Goal: Task Accomplishment & Management: Use online tool/utility

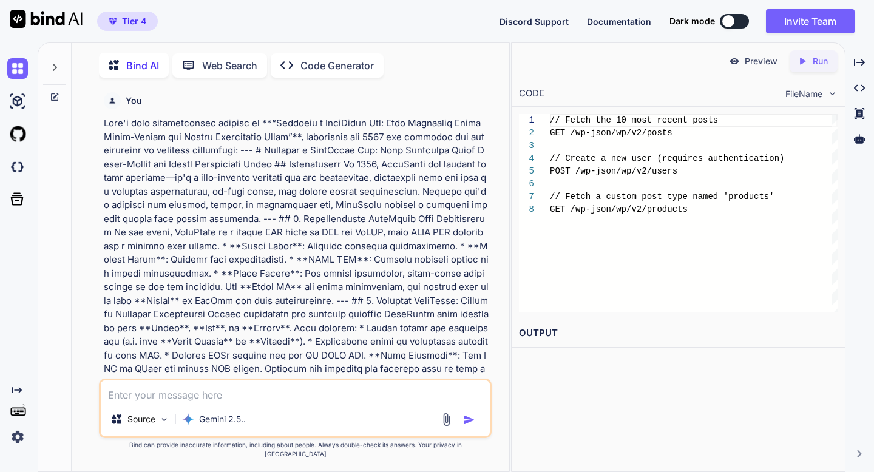
scroll to position [1542, 0]
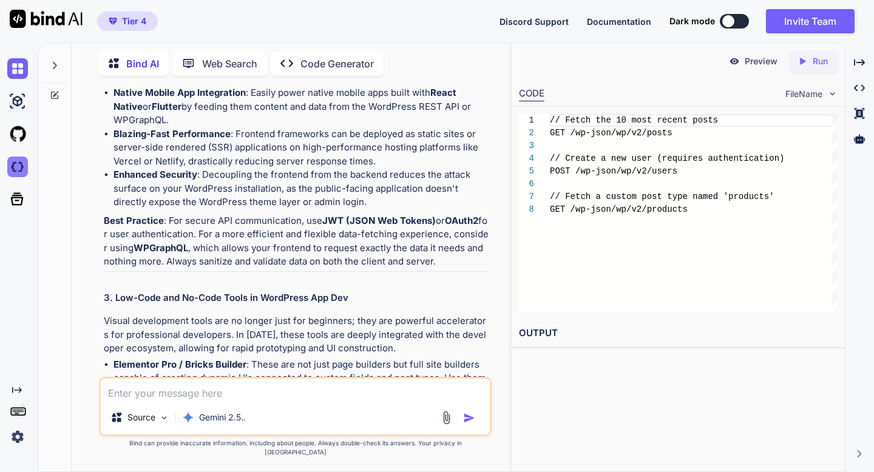
click at [18, 166] on img at bounding box center [17, 167] width 21 height 21
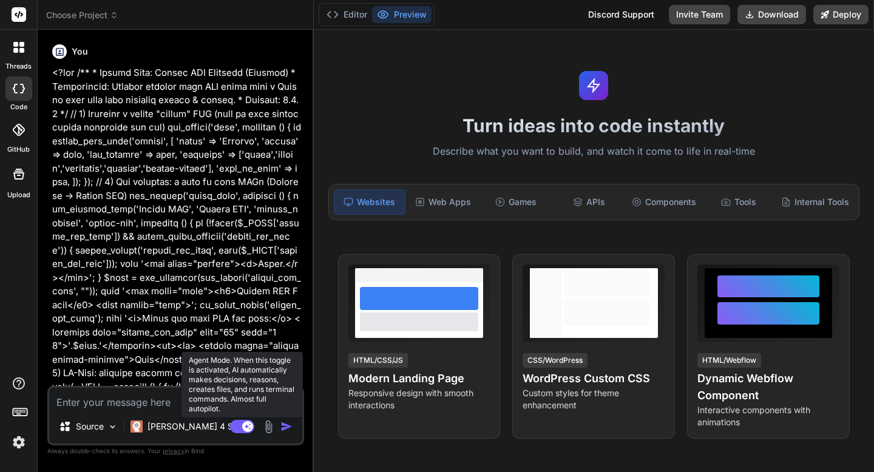
click at [234, 423] on rect at bounding box center [242, 426] width 24 height 13
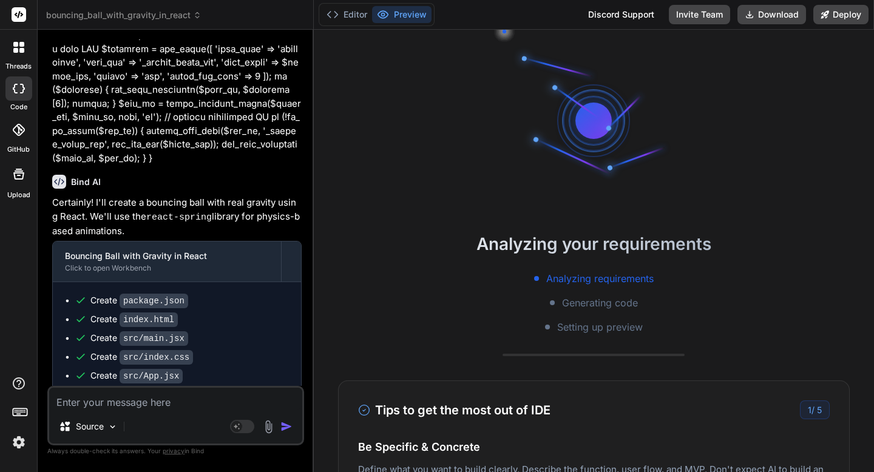
scroll to position [1274, 0]
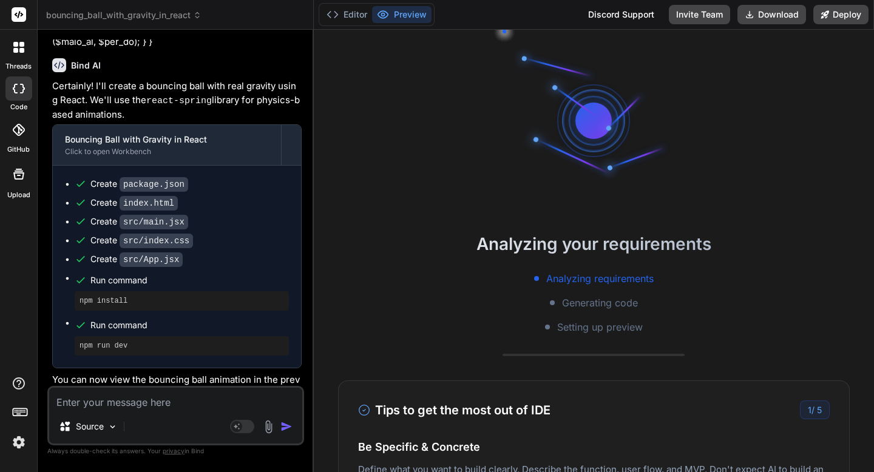
click at [21, 175] on icon at bounding box center [19, 174] width 15 height 15
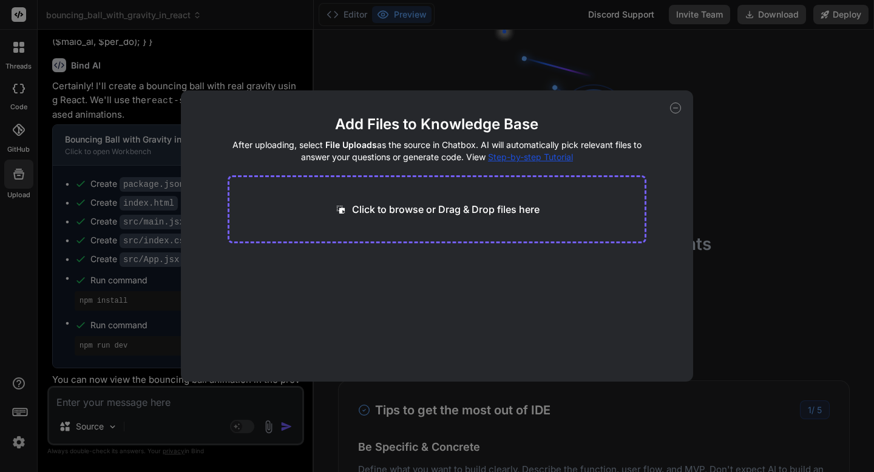
click at [673, 109] on icon at bounding box center [675, 108] width 11 height 11
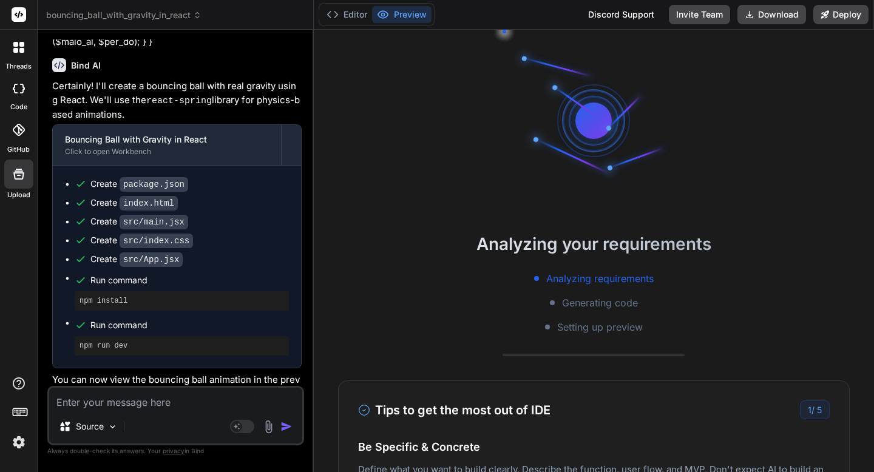
click at [19, 442] on img at bounding box center [19, 442] width 21 height 21
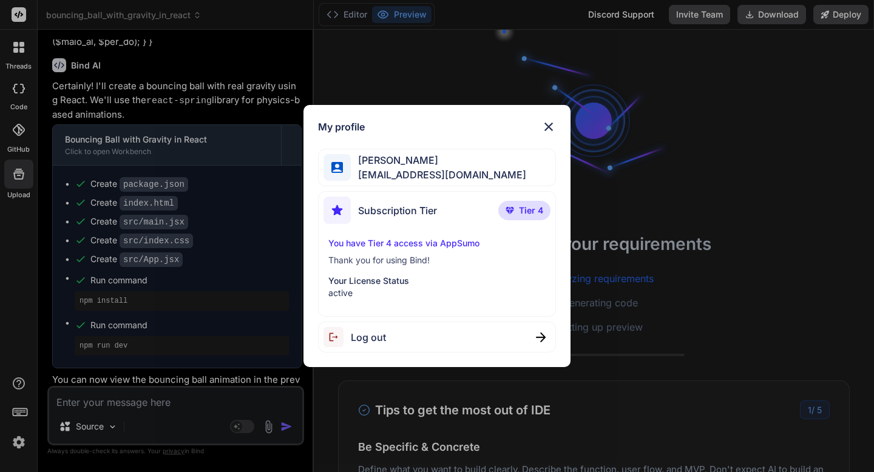
click at [19, 442] on div "My profile Adrian Wheatley amf4life@hotmail.com Subscription Tier Tier 4 You ha…" at bounding box center [437, 236] width 874 height 472
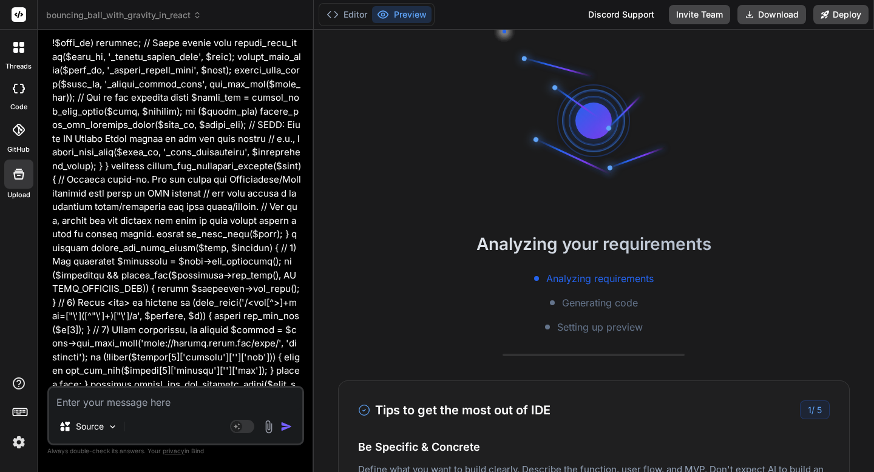
scroll to position [713, 0]
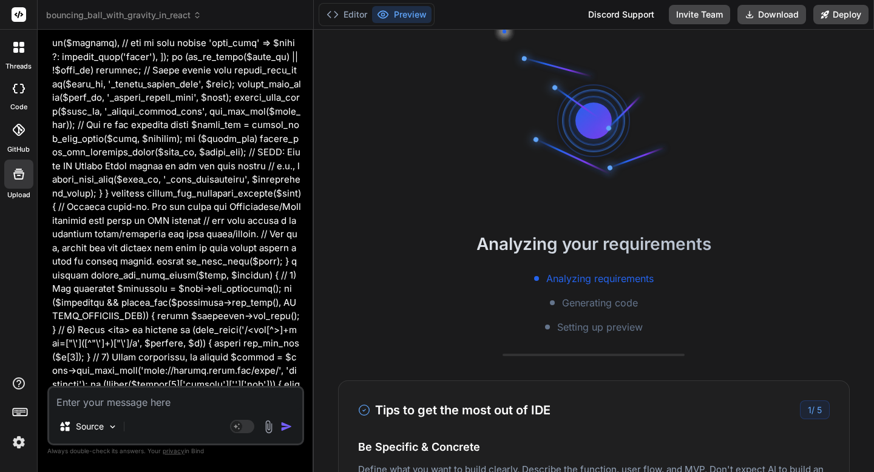
click at [96, 17] on span "bouncing_ball_with_gravity_in_react" at bounding box center [123, 15] width 155 height 12
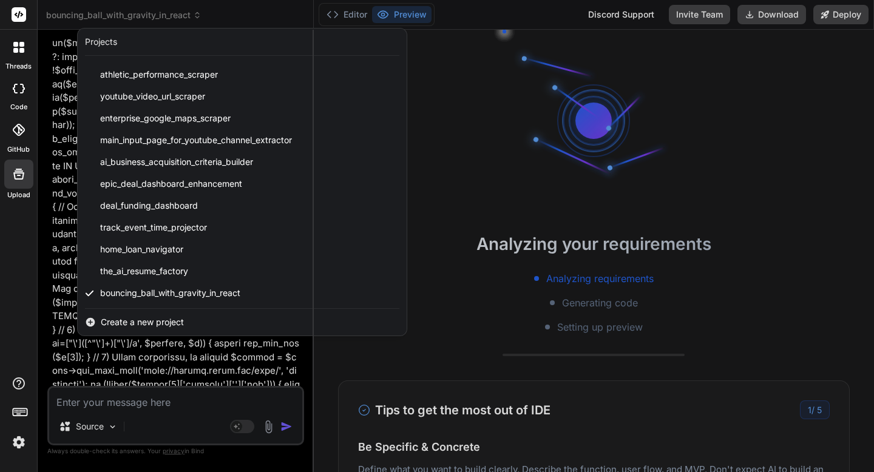
scroll to position [544, 0]
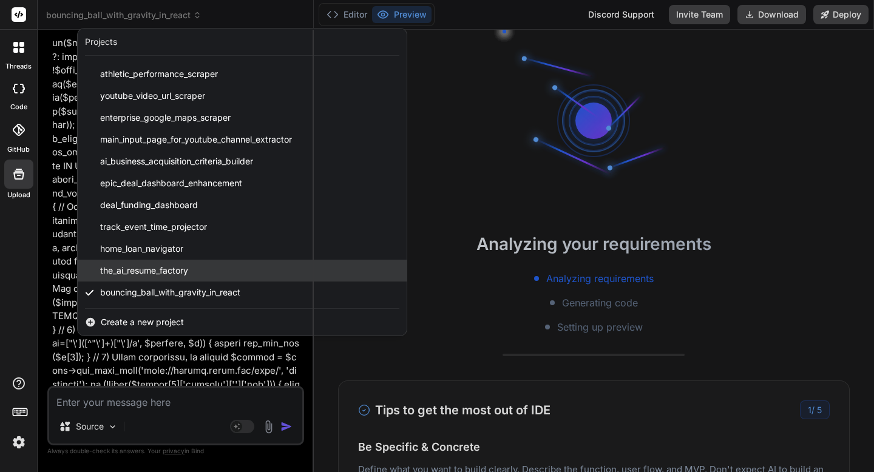
click at [131, 267] on span "the_ai_resume_factory" at bounding box center [144, 271] width 88 height 12
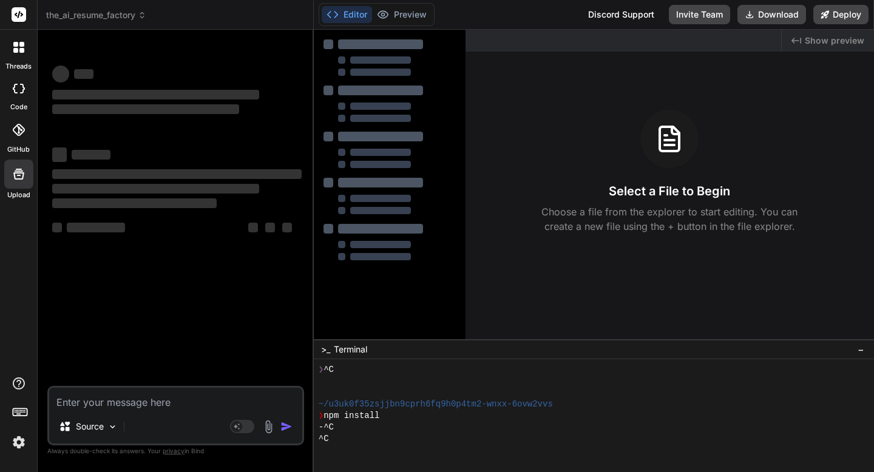
scroll to position [35, 0]
type textarea "x"
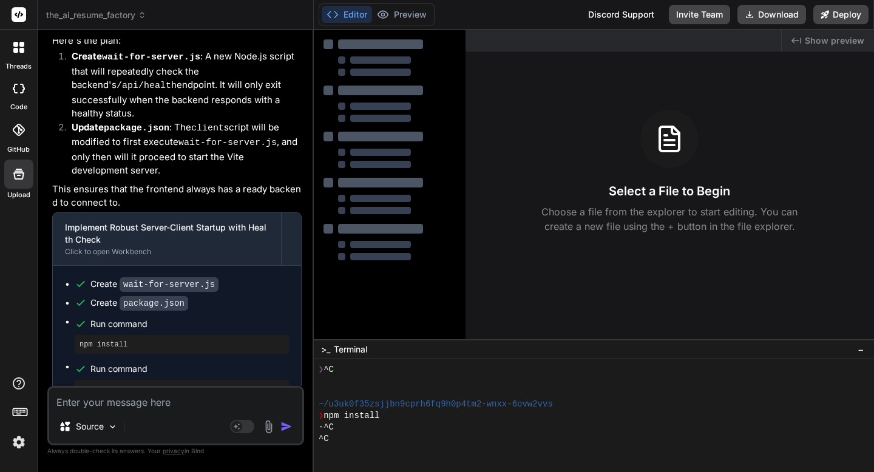
scroll to position [2927, 0]
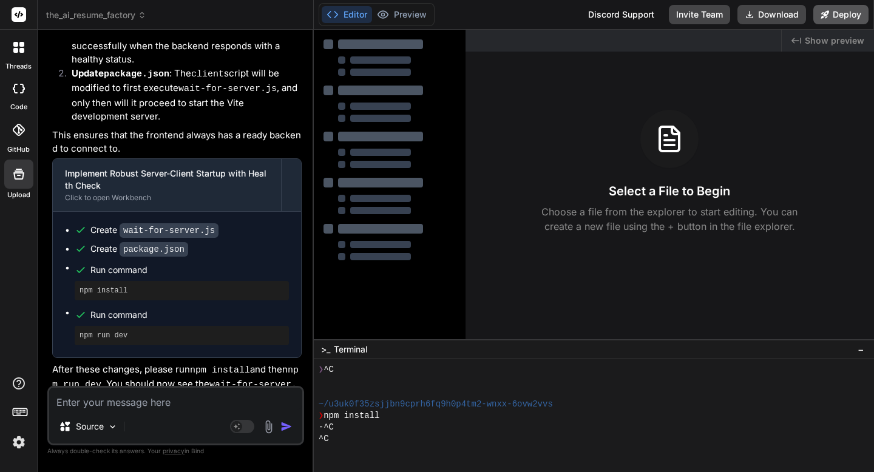
click at [836, 13] on button "Deploy" at bounding box center [841, 14] width 55 height 19
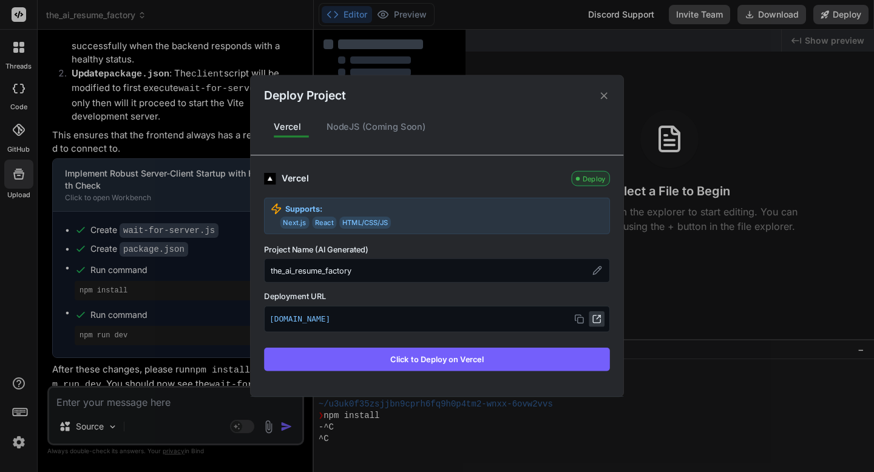
click at [594, 320] on icon at bounding box center [597, 320] width 10 height 10
click at [136, 406] on div "Deploy Project Vercel NodeJS (Coming Soon) Vercel Deploy Supports: Next.js Reac…" at bounding box center [437, 236] width 874 height 472
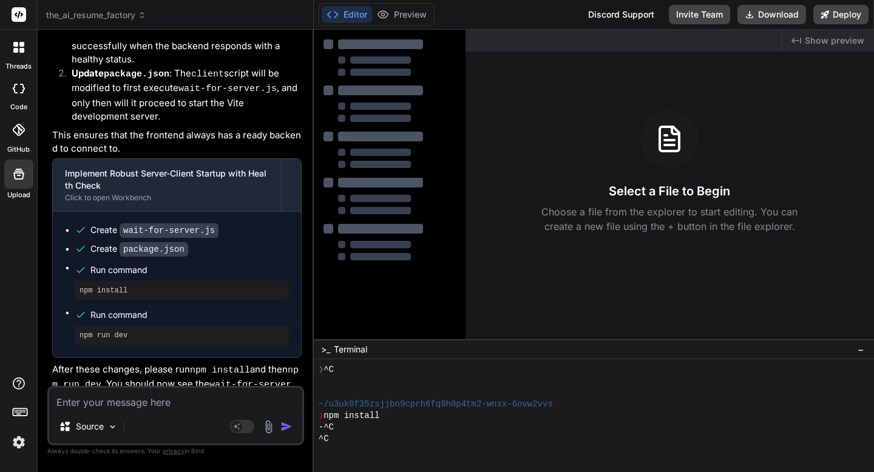
click at [136, 404] on textarea at bounding box center [175, 399] width 253 height 22
paste textarea "Server connection required for analysis. Please wait for server to start."
type textarea "Server connection required for analysis. Please wait for server to start."
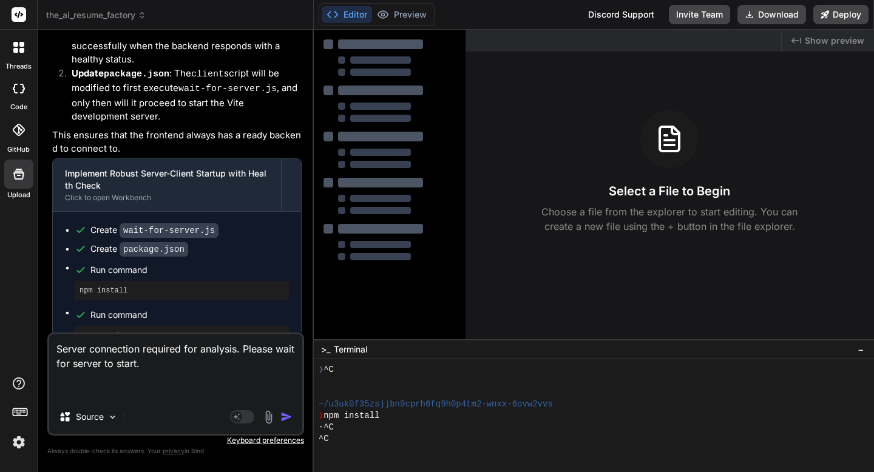
type textarea "x"
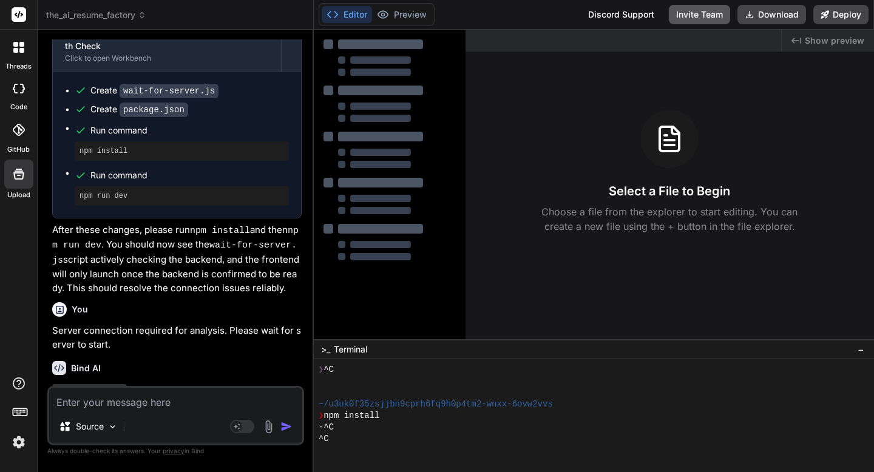
scroll to position [3066, 0]
click at [679, 21] on button "Invite Team" at bounding box center [699, 14] width 61 height 19
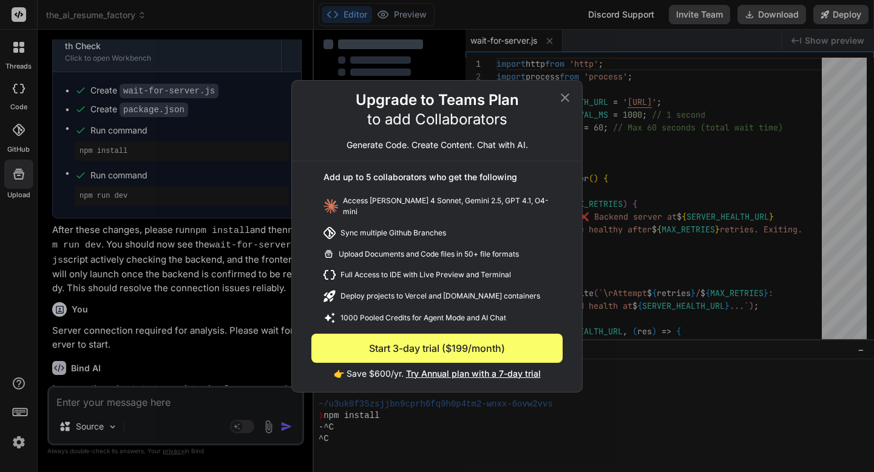
click at [565, 100] on icon at bounding box center [565, 97] width 9 height 9
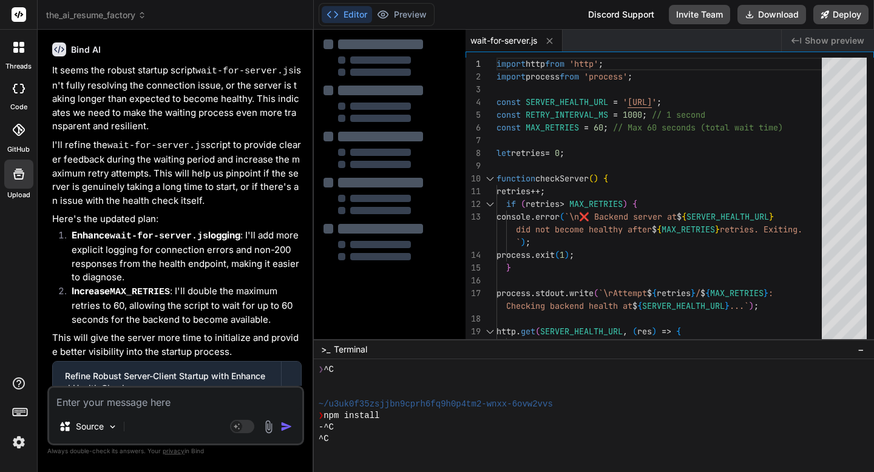
scroll to position [3561, 0]
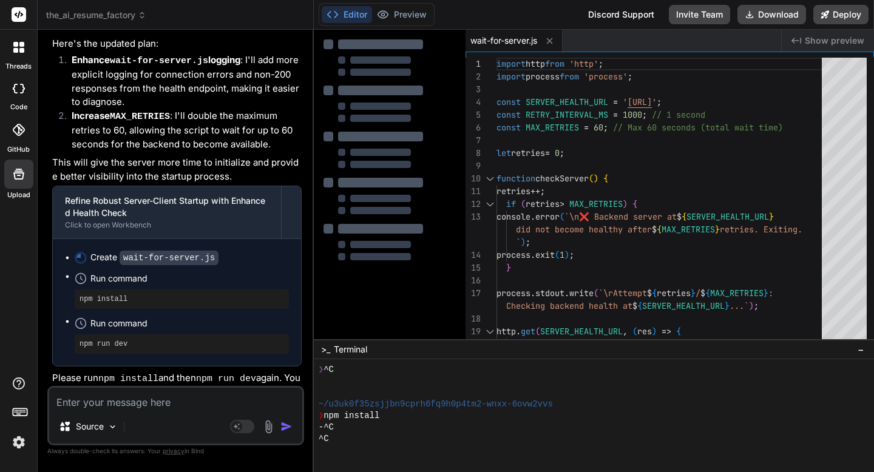
click at [61, 19] on span "the_ai_resume_factory" at bounding box center [96, 15] width 100 height 12
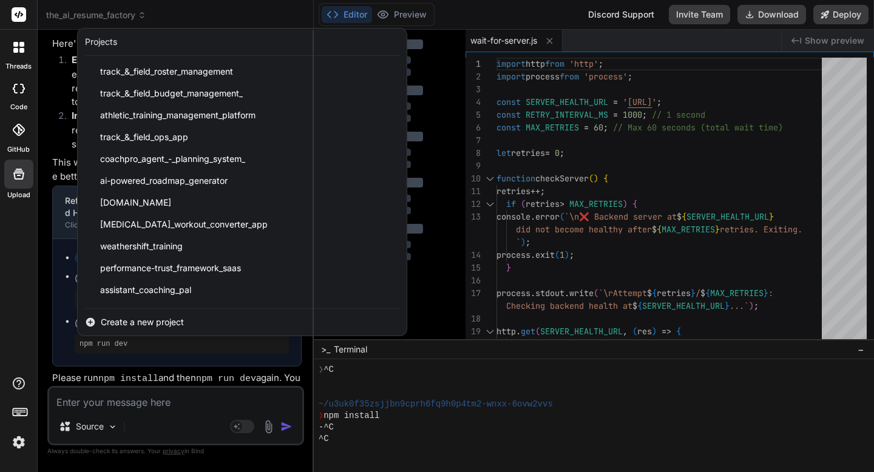
click at [61, 19] on div at bounding box center [437, 236] width 874 height 472
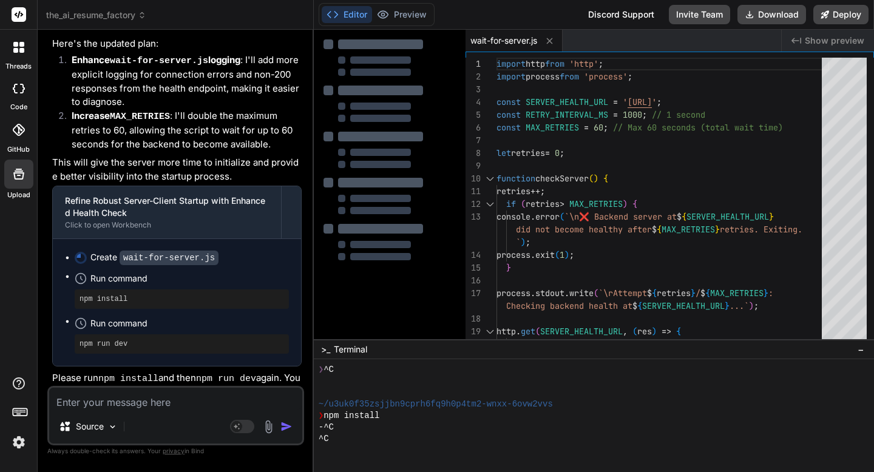
click at [13, 45] on icon at bounding box center [15, 44] width 5 height 5
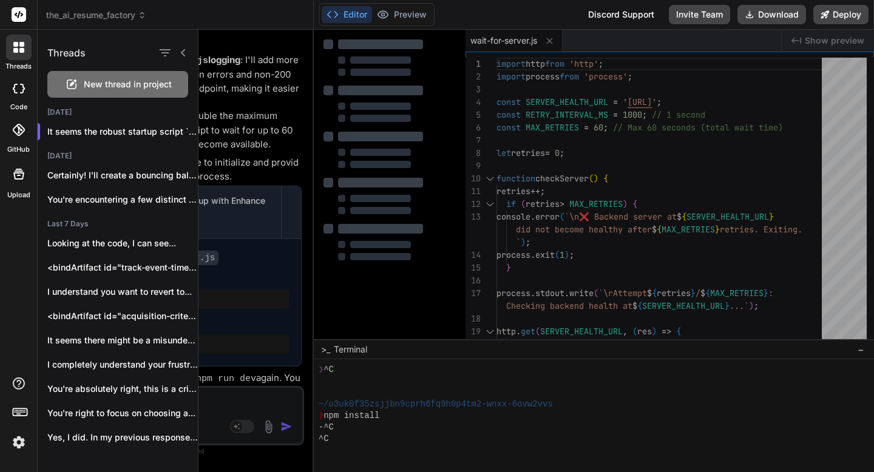
click at [70, 89] on icon at bounding box center [72, 85] width 10 height 10
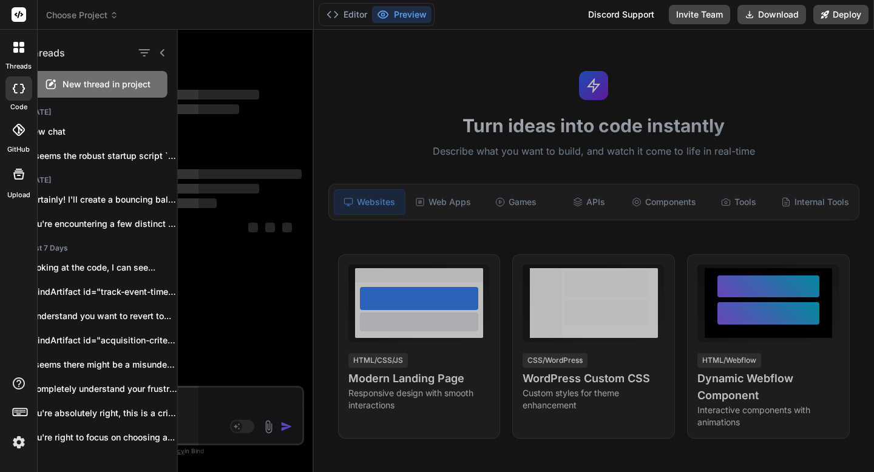
scroll to position [0, 0]
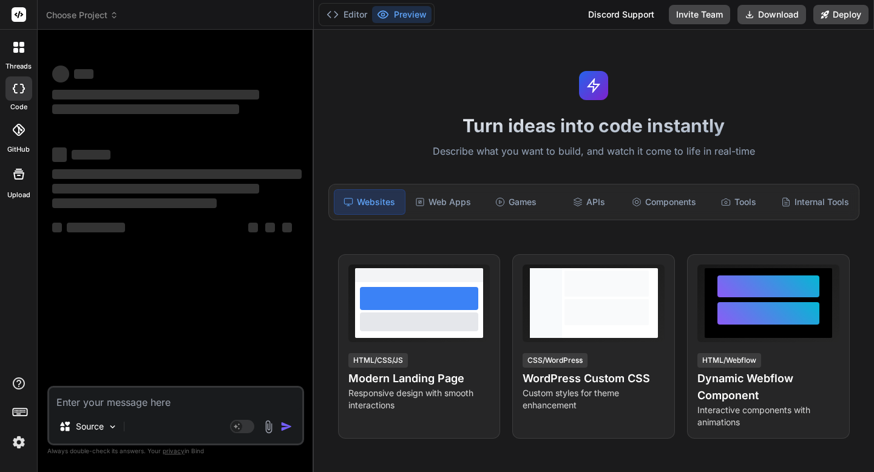
click at [116, 407] on textarea at bounding box center [175, 399] width 253 height 22
type textarea "x"
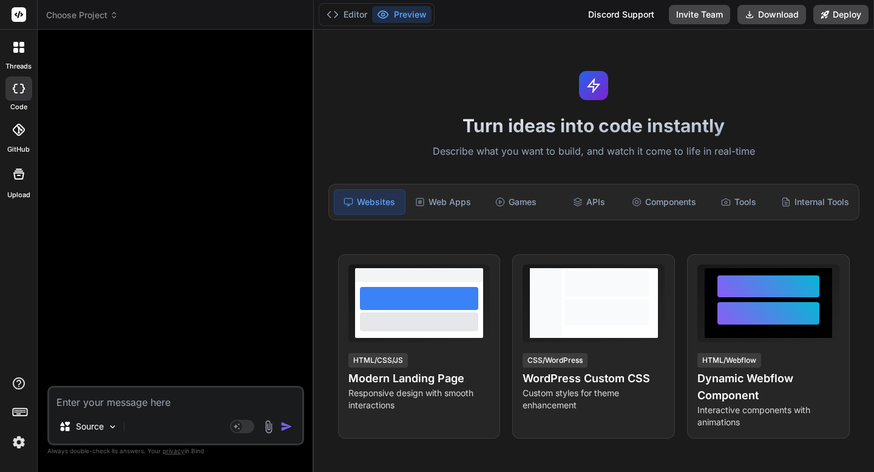
click at [129, 405] on textarea at bounding box center [175, 399] width 253 height 22
paste textarea "Of course. Here is a cleaner, enhanced version of the strategic development pla…"
type textarea "Of course. Here is a cleaner, enhanced version of the strategic development pla…"
type textarea "x"
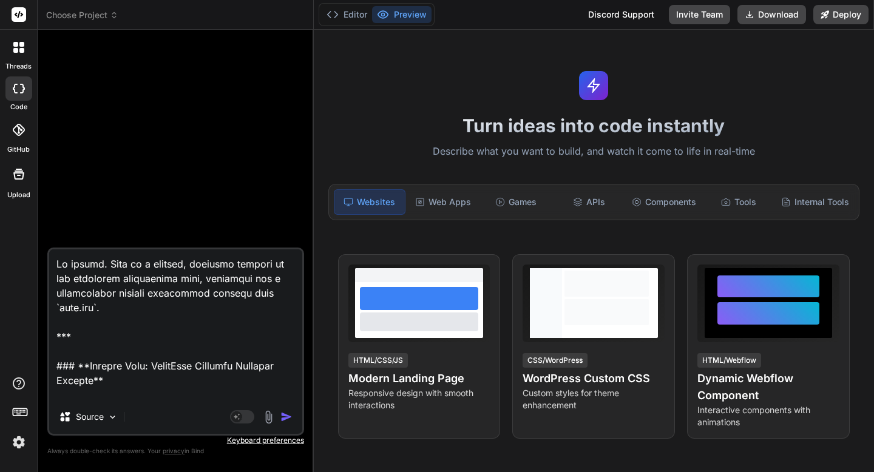
scroll to position [3658, 0]
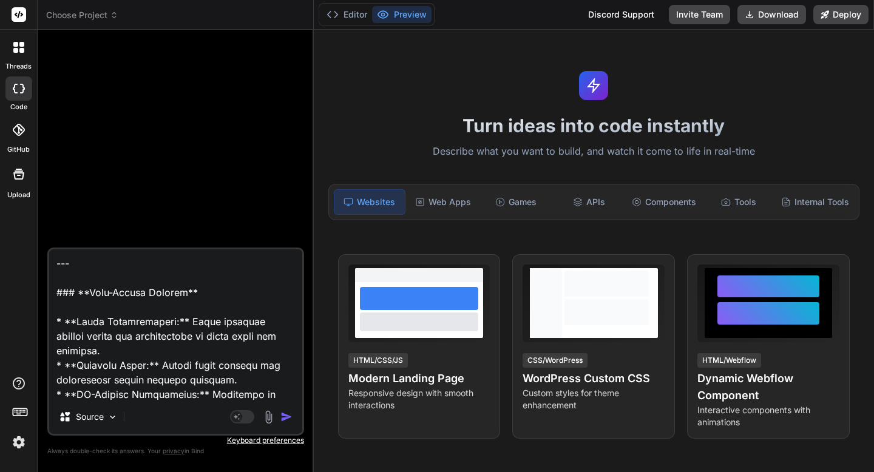
type textarea "Of course. Here is a cleaner, enhanced version of the strategic development pla…"
click at [282, 415] on img "button" at bounding box center [287, 417] width 12 height 12
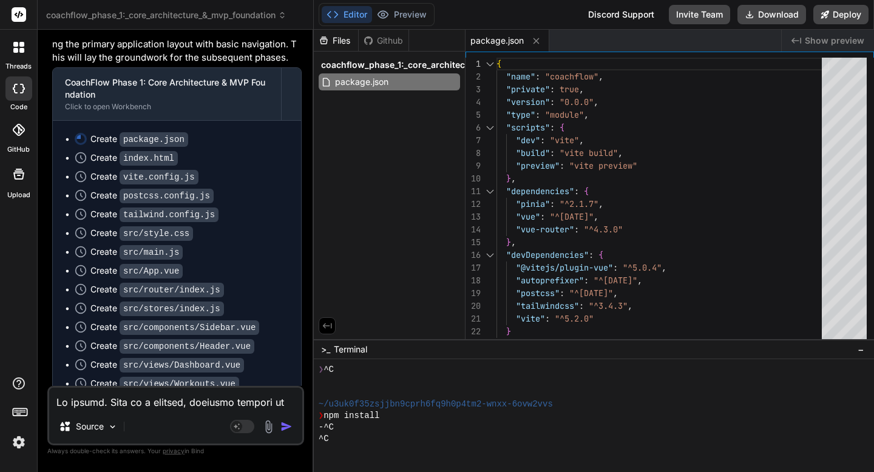
scroll to position [2115, 0]
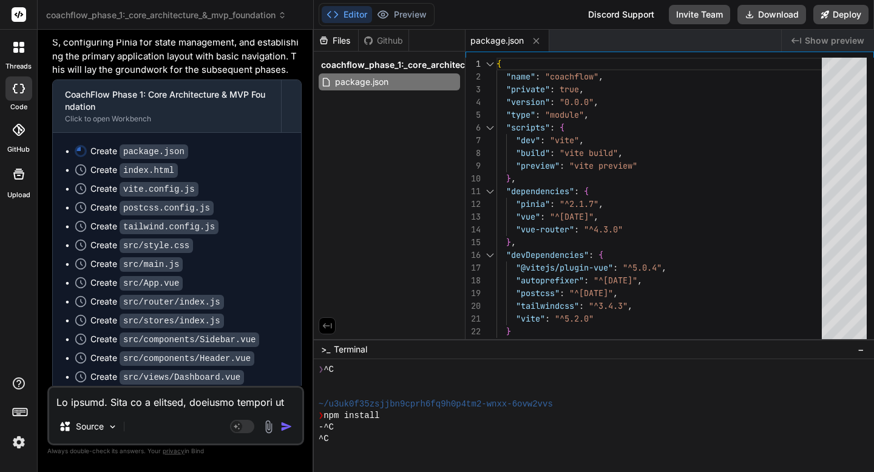
click at [19, 54] on div at bounding box center [19, 48] width 26 height 26
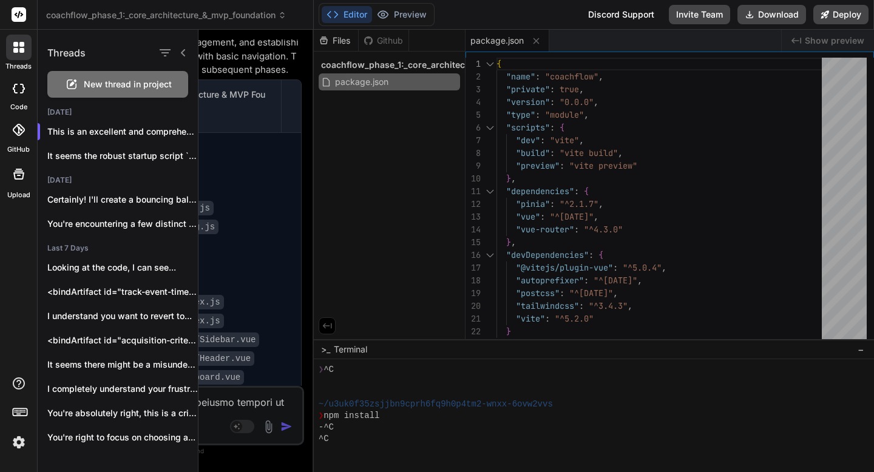
click at [70, 83] on icon at bounding box center [71, 84] width 15 height 15
type textarea "x"
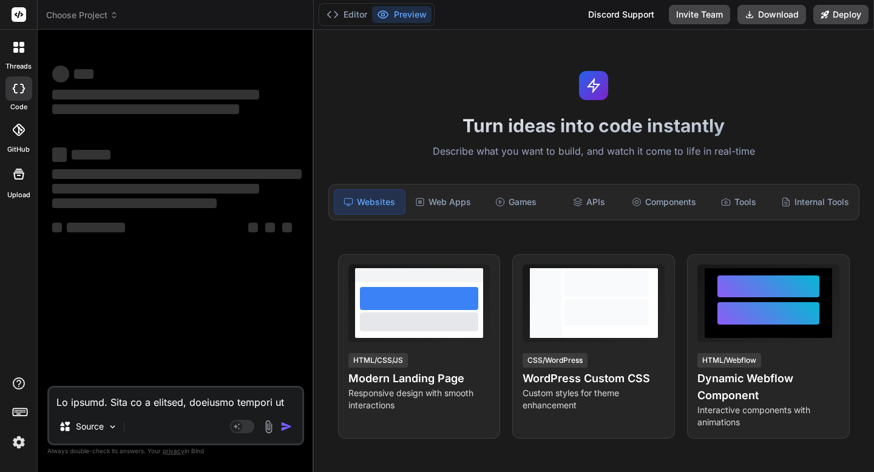
click at [97, 397] on textarea at bounding box center [175, 399] width 253 height 22
type textarea "x"
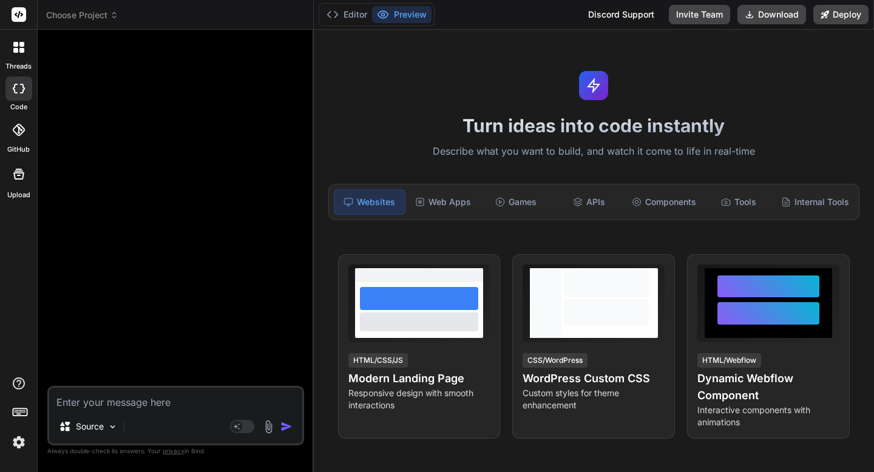
paste textarea "```json { "analysisId": "CEA-2025-Q3-49A8B", "coachProfile": { "coachName": "Da…"
type textarea "```json { "analysisId": "CEA-2025-Q3-49A8B", "coachProfile": { "coachName": "Da…"
type textarea "x"
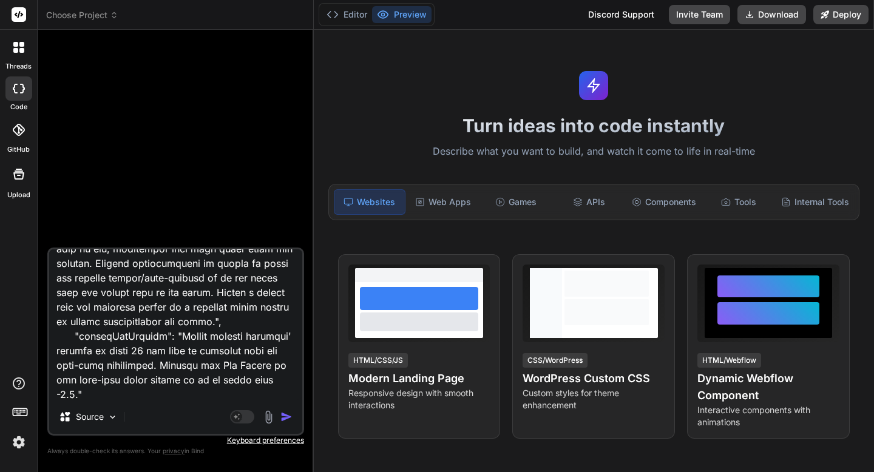
type textarea "```json { "analysisId": "CEA-2025-Q3-49A8B", "coachProfile": { "coachName": "Da…"
click at [283, 414] on img "button" at bounding box center [287, 417] width 12 height 12
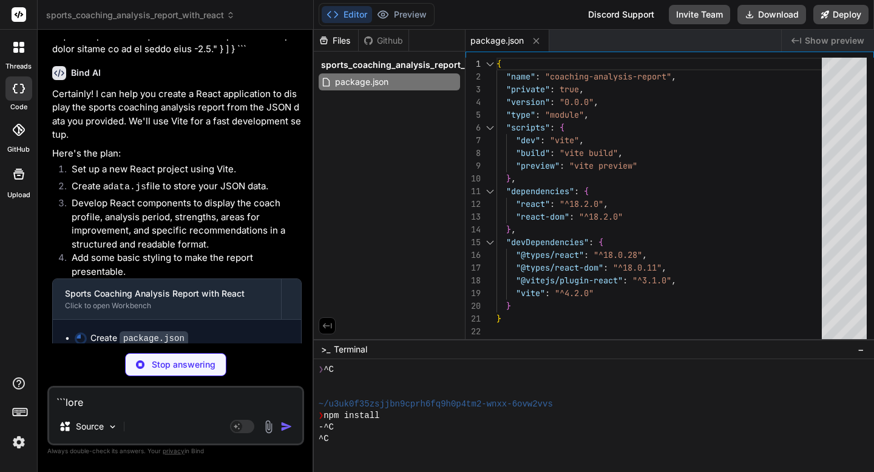
scroll to position [1295, 0]
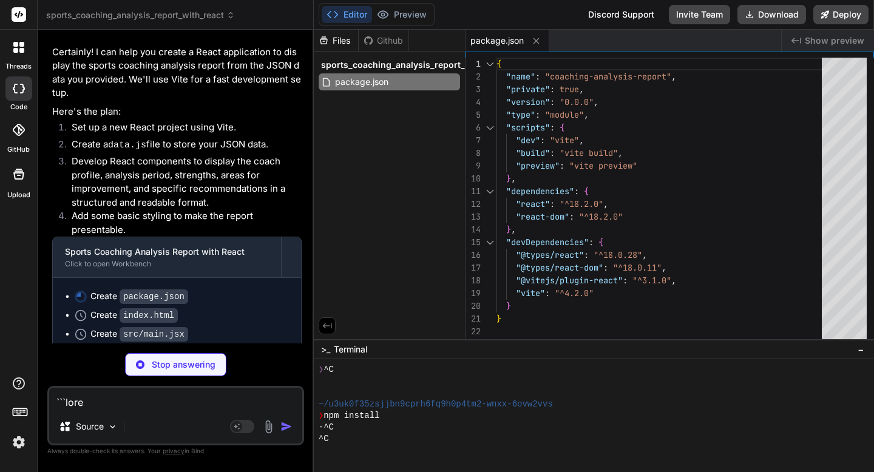
type textarea "x"
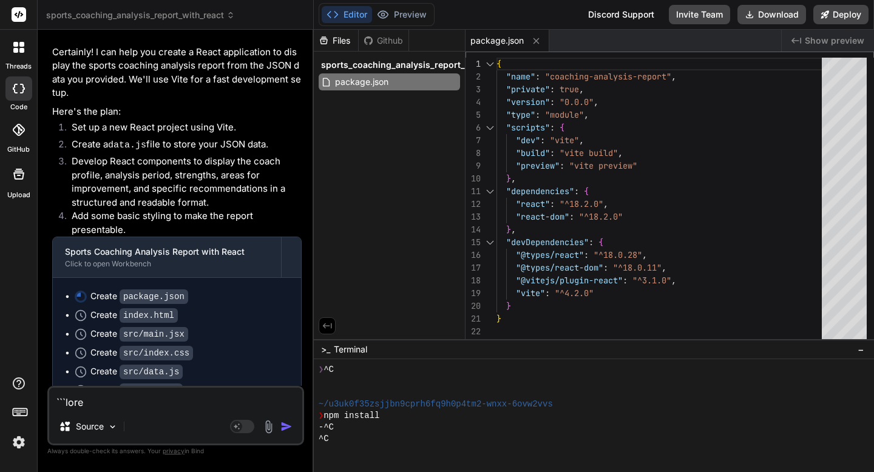
click at [78, 403] on textarea at bounding box center [175, 399] width 253 height 22
paste textarea "{ "analysisId": "CEA-2025-Q4-77C1F", "coachProfile": { "coachName": "{{coach_na…"
type textarea "{ "analysisId": "CEA-2025-Q4-77C1F", "coachProfile": { "coachName": "{{coach_na…"
type textarea "x"
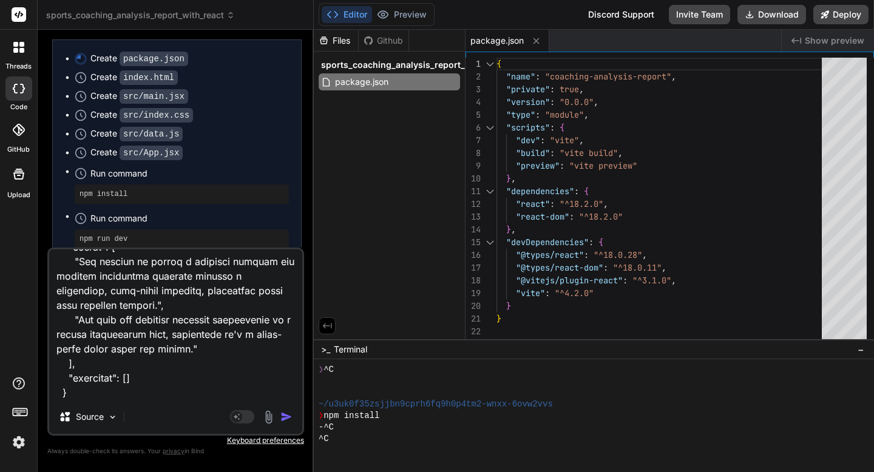
scroll to position [1653, 0]
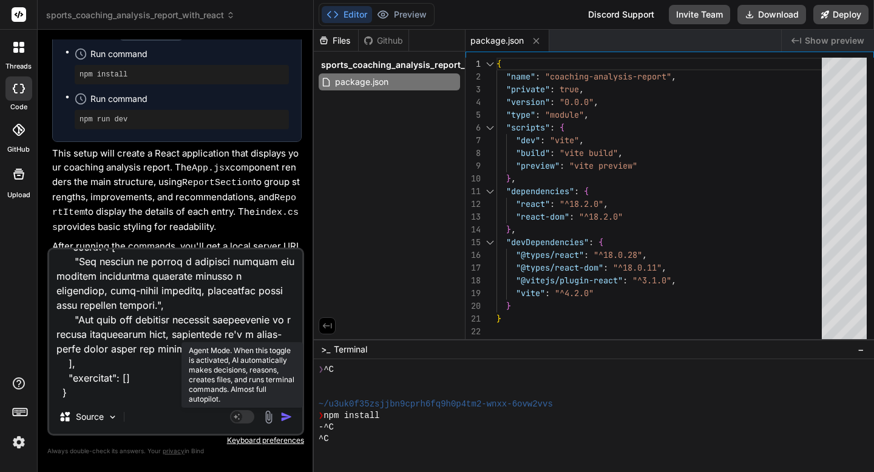
type textarea "{ "analysisId": "CEA-2025-Q4-77C1F", "coachProfile": { "coachName": "{{coach_na…"
click at [235, 413] on rect at bounding box center [236, 417] width 11 height 11
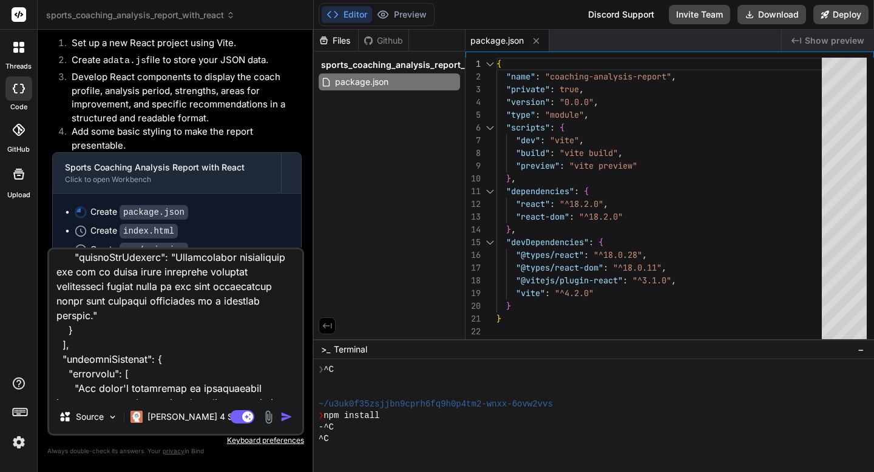
scroll to position [1387, 0]
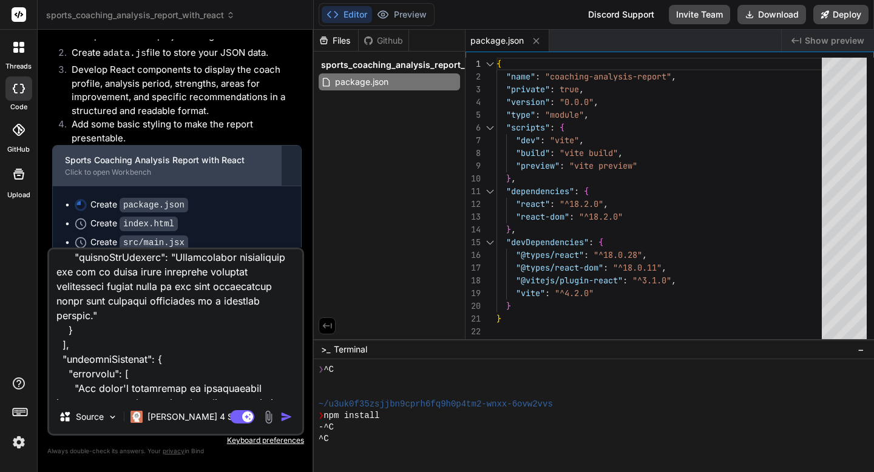
click at [155, 154] on div "Sports Coaching Analysis Report with React" at bounding box center [167, 160] width 204 height 12
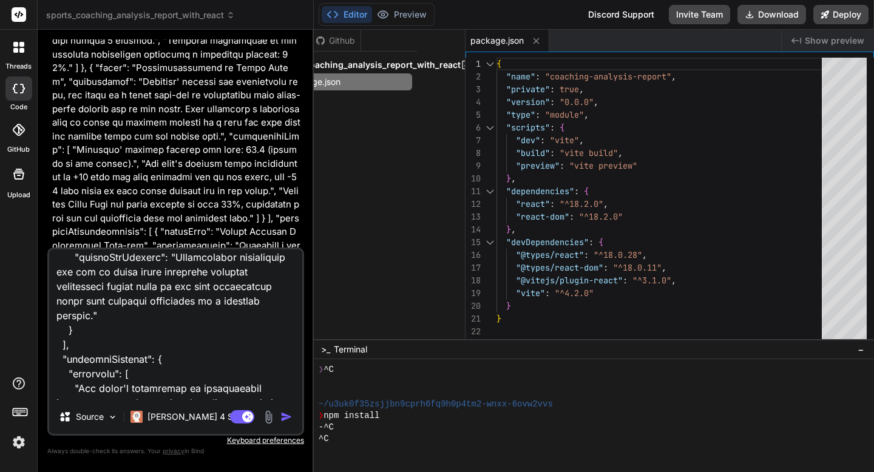
scroll to position [0, 92]
click at [447, 67] on icon at bounding box center [451, 65] width 10 height 10
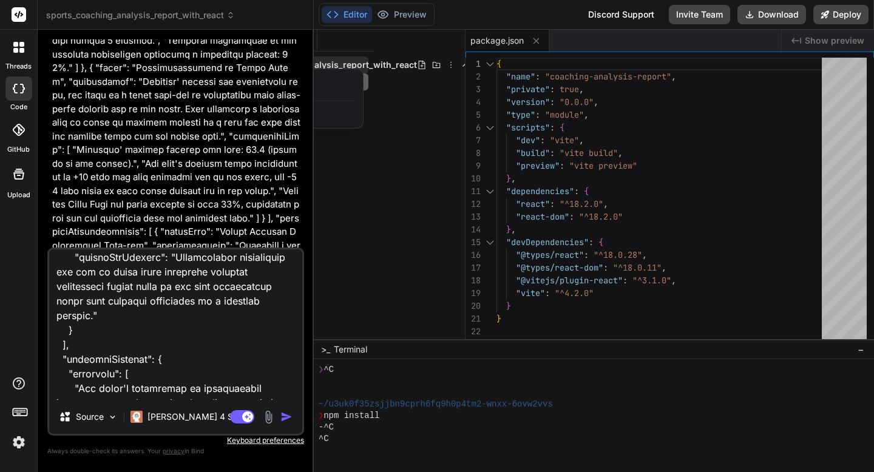
click at [390, 116] on div at bounding box center [594, 251] width 560 height 443
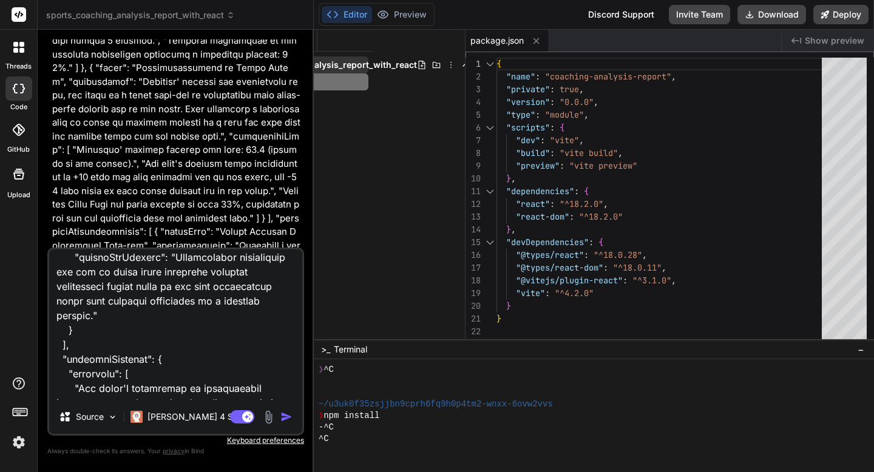
click at [446, 67] on icon at bounding box center [451, 65] width 10 height 10
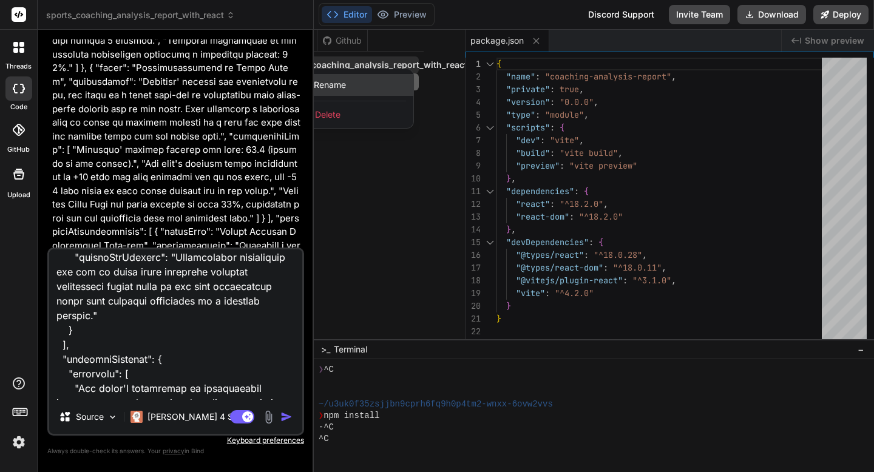
scroll to position [0, 0]
click at [347, 112] on polyline at bounding box center [346, 112] width 9 height 0
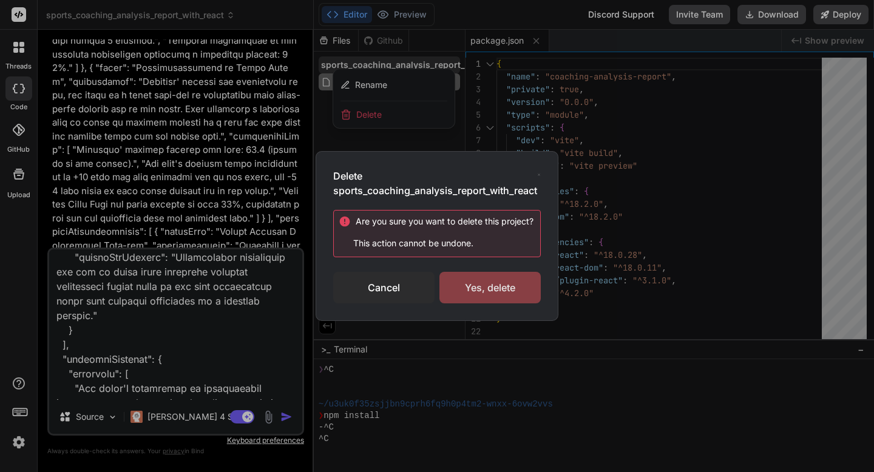
click at [452, 279] on div "Yes, delete" at bounding box center [490, 288] width 101 height 32
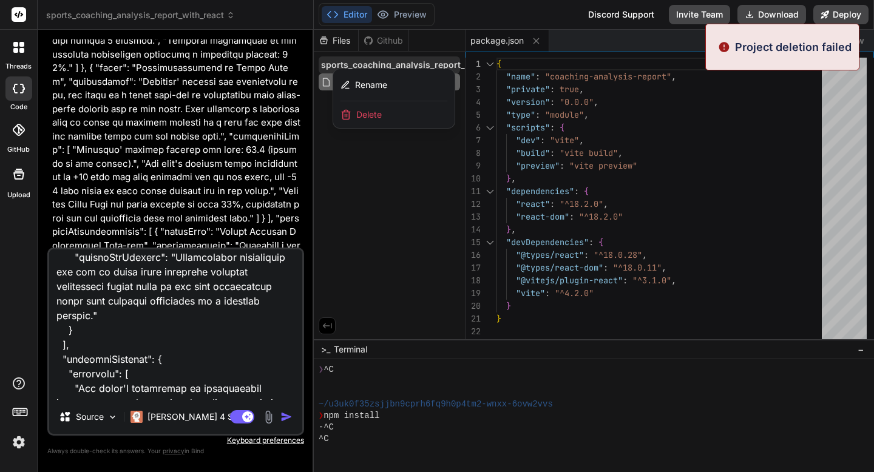
click at [14, 90] on icon at bounding box center [15, 89] width 5 height 10
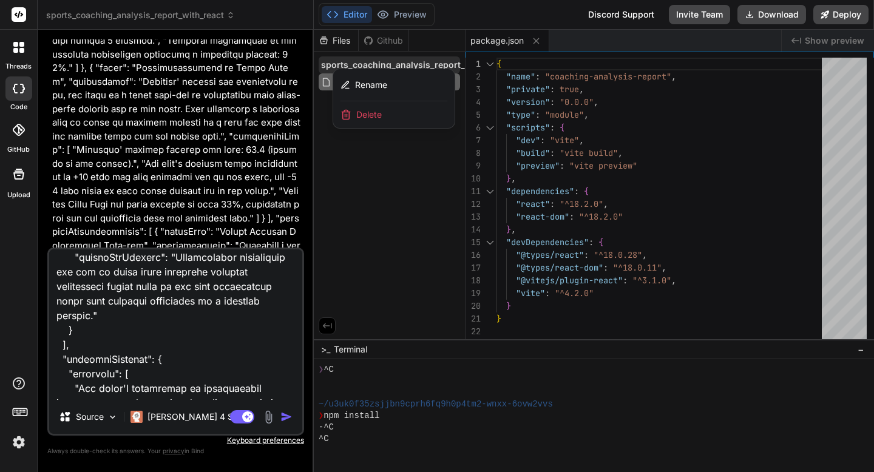
click at [16, 52] on icon at bounding box center [15, 50] width 5 height 5
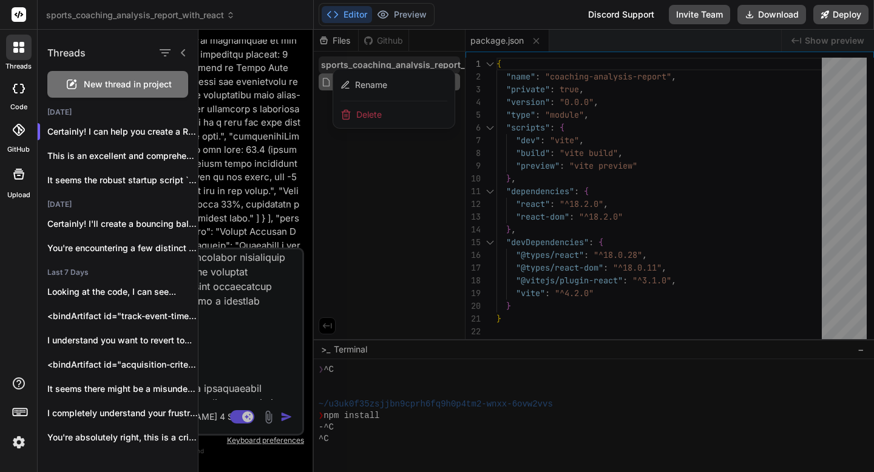
click at [69, 89] on icon at bounding box center [71, 84] width 15 height 15
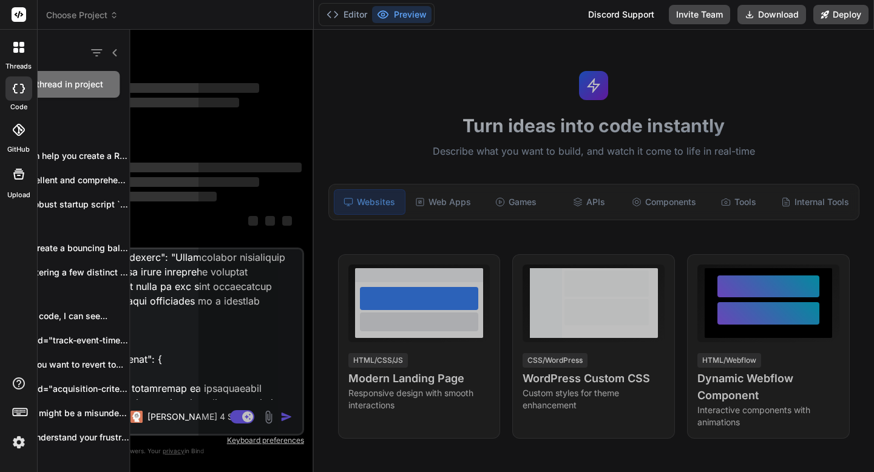
scroll to position [7, 0]
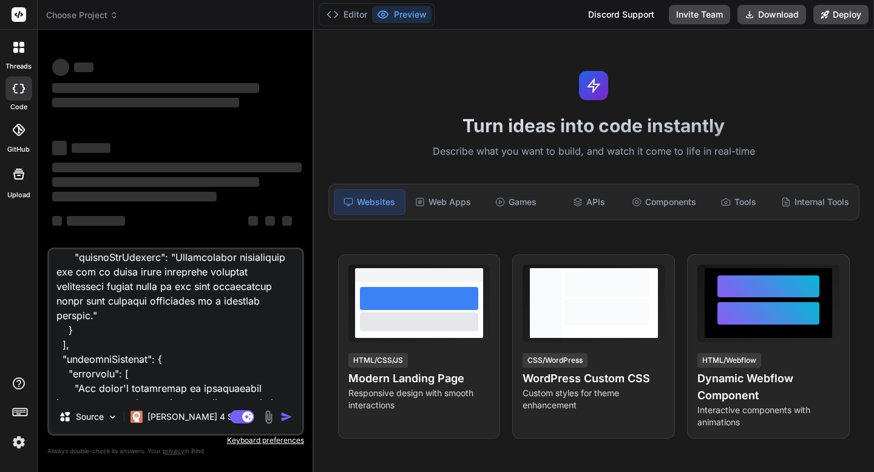
type textarea "x"
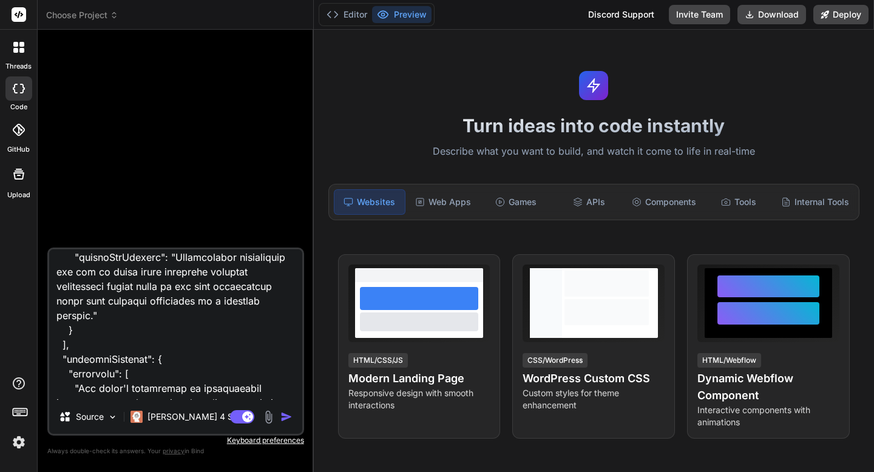
click at [86, 266] on textarea at bounding box center [175, 325] width 253 height 151
type textarea "x"
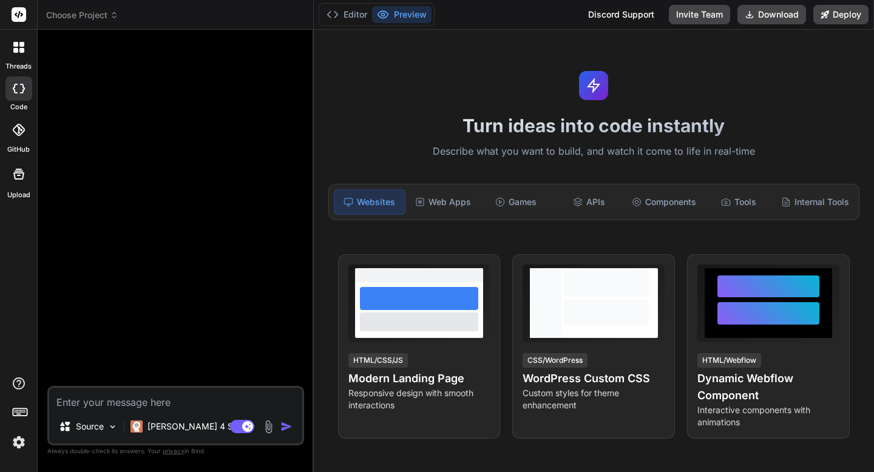
click at [135, 403] on textarea at bounding box center [175, 399] width 253 height 22
paste textarea "{ "analysisId": "CEA-2025-Q3-49A8B", "coachProfile": { "coachName": "David Chen…"
type textarea "{ "analysisId": "CEA-2025-Q3-49A8B", "coachProfile": { "coachName": "David Chen…"
type textarea "x"
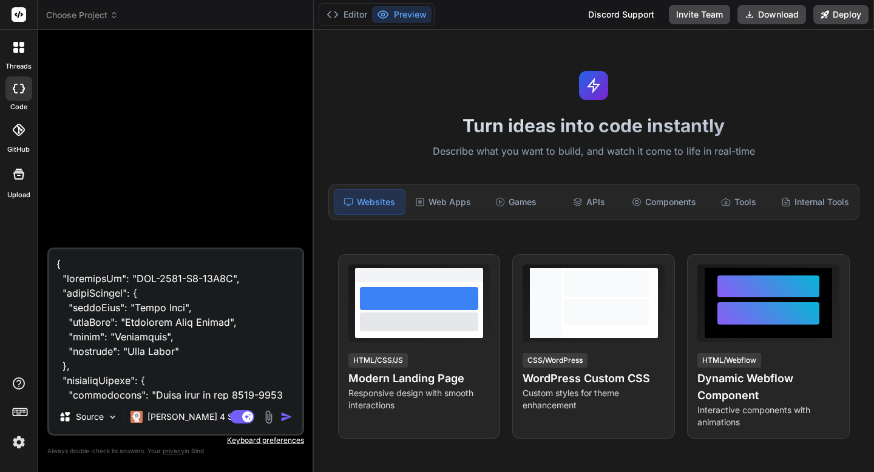
scroll to position [2143, 0]
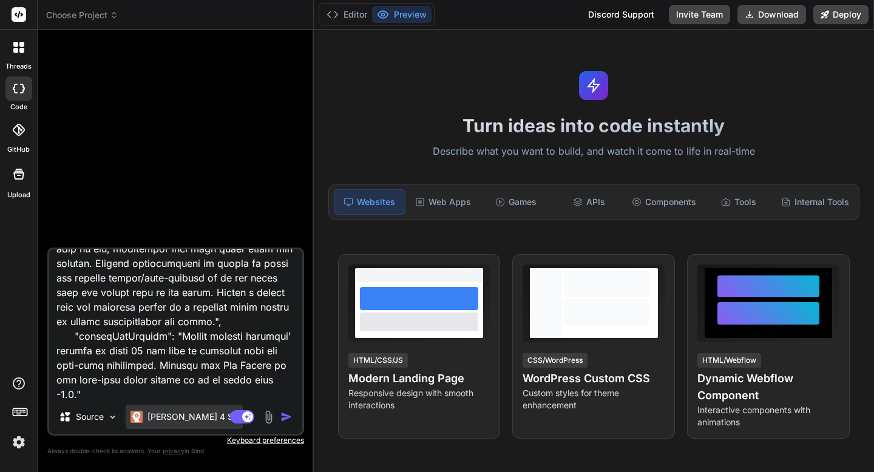
type textarea "{ "analysisId": "CEA-2025-Q3-49A8B", "coachProfile": { "coachName": "David Chen…"
click at [152, 418] on p "[PERSON_NAME] 4 S.." at bounding box center [193, 417] width 90 height 12
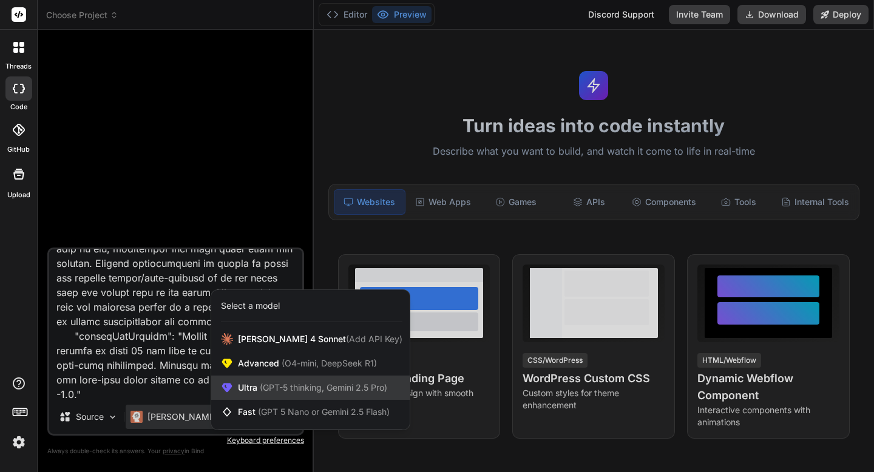
click at [223, 392] on icon at bounding box center [227, 388] width 12 height 12
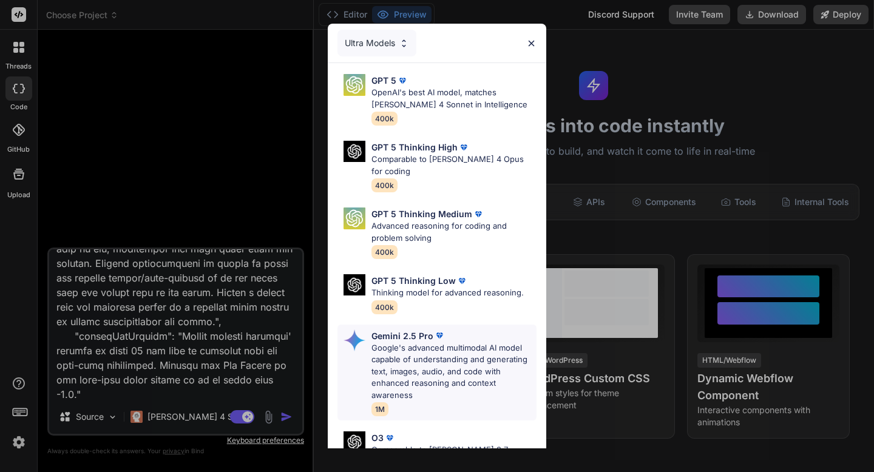
click at [361, 352] on div "Gemini 2.5 Pro Google's advanced multimodal AI model capable of understanding a…" at bounding box center [437, 373] width 199 height 97
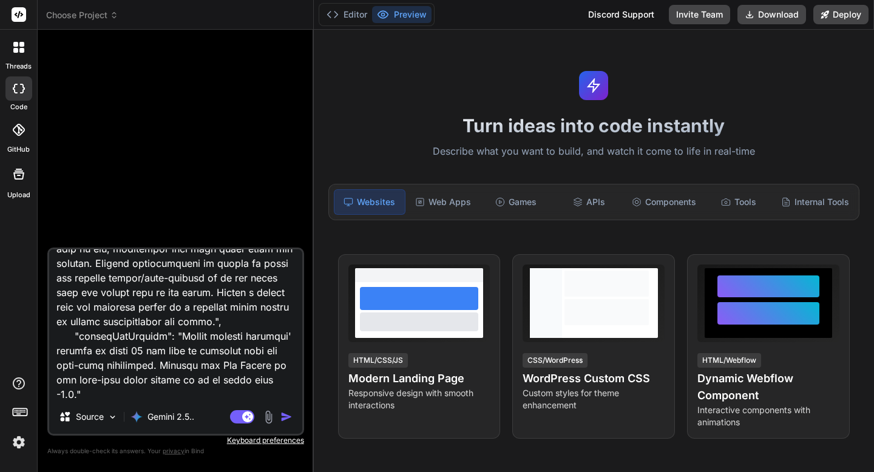
click at [285, 415] on img "button" at bounding box center [287, 417] width 12 height 12
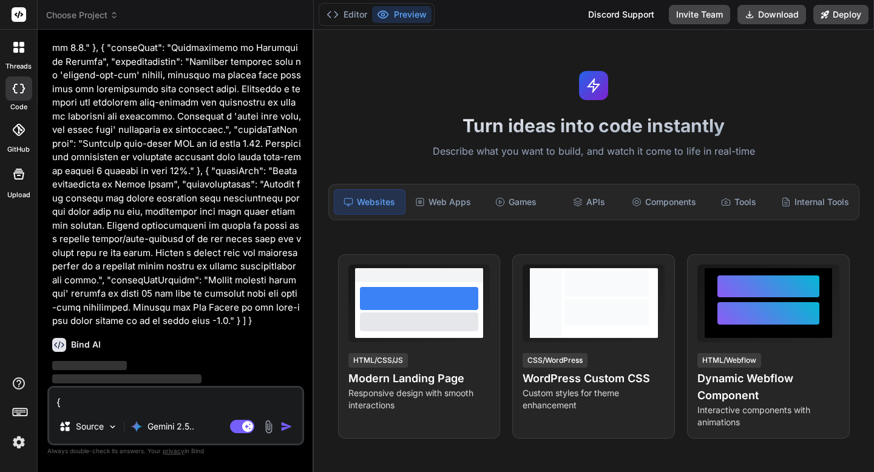
scroll to position [981, 0]
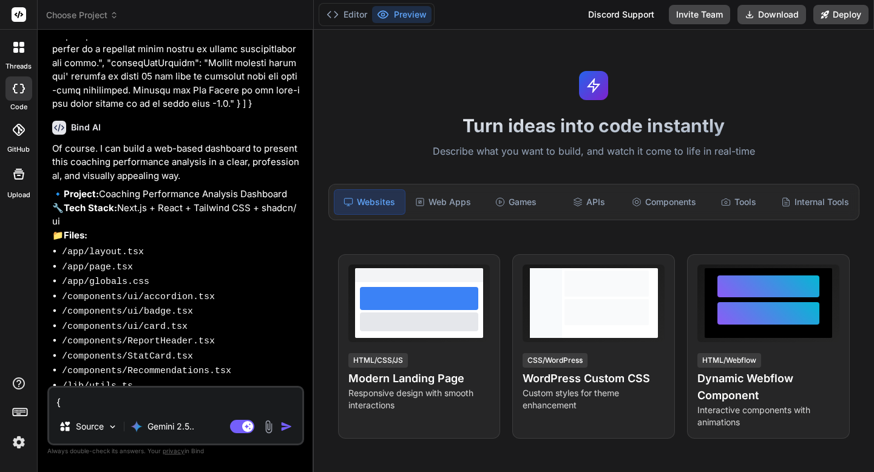
type textarea "x"
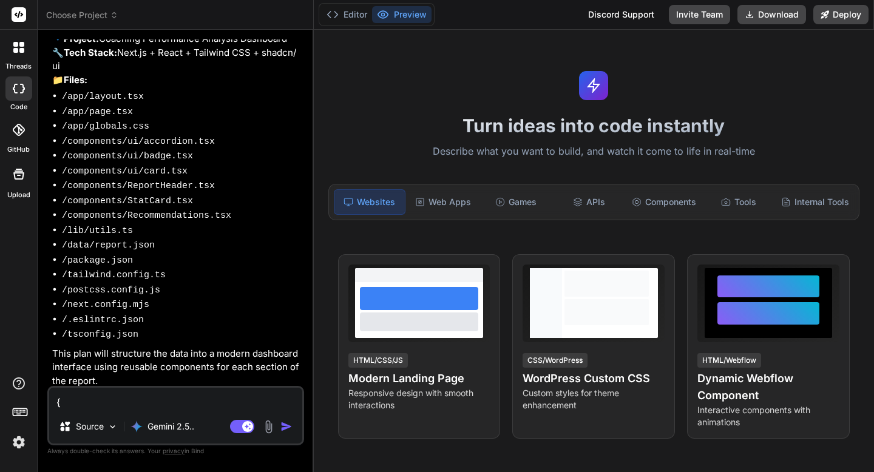
scroll to position [1356, 0]
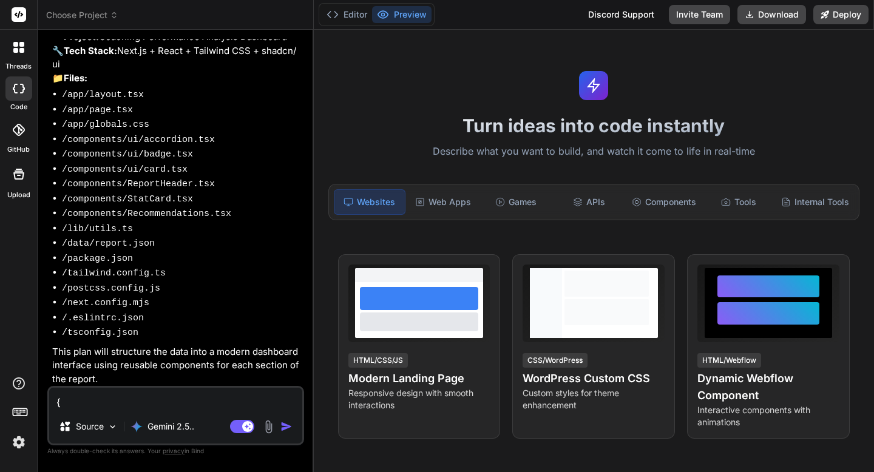
click at [192, 395] on textarea at bounding box center [175, 399] width 253 height 22
type textarea "y"
type textarea "x"
type textarea "ye"
type textarea "x"
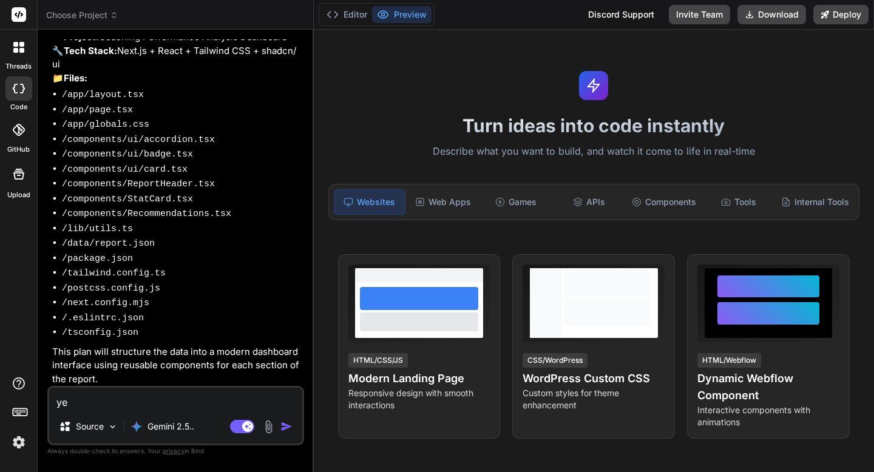
type textarea "yes"
type textarea "x"
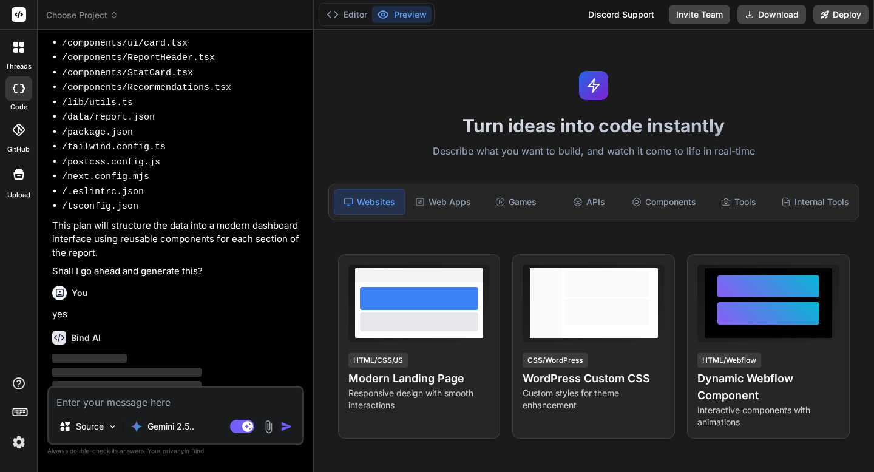
scroll to position [1482, 0]
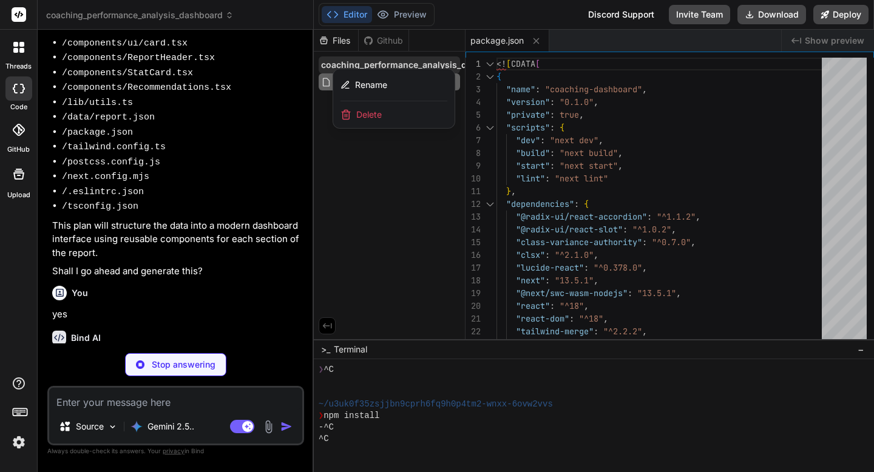
click at [173, 308] on p "yes" at bounding box center [177, 315] width 250 height 14
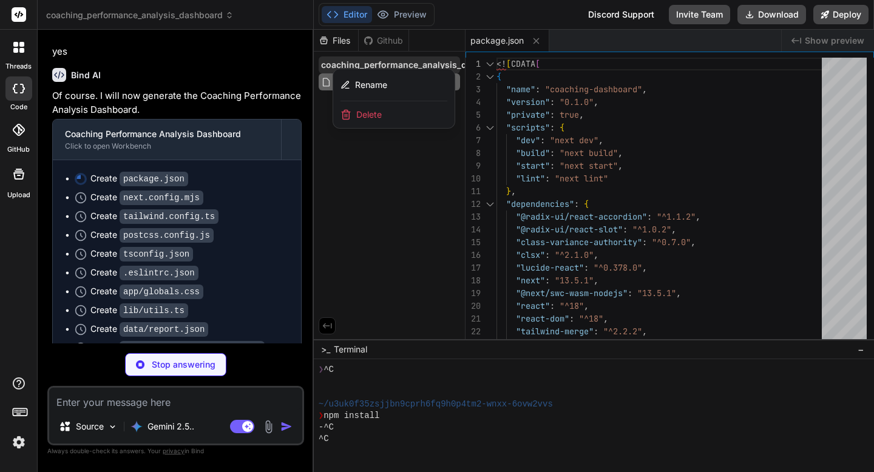
scroll to position [1782, 0]
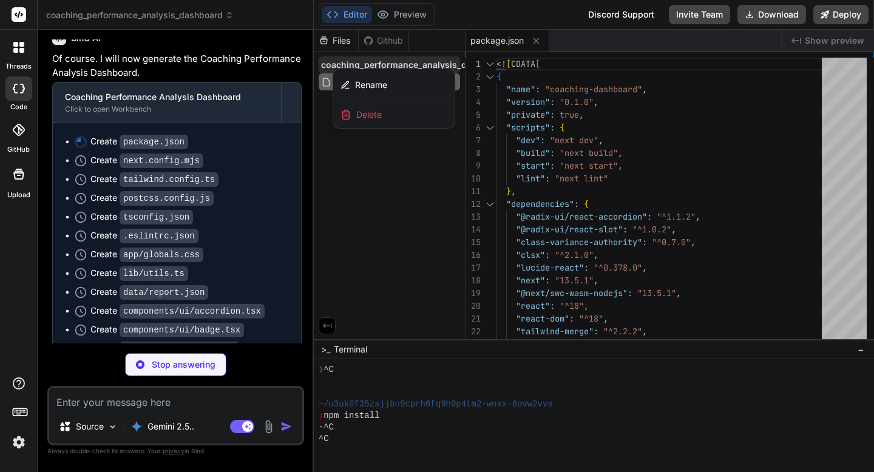
click at [341, 150] on div at bounding box center [594, 251] width 560 height 443
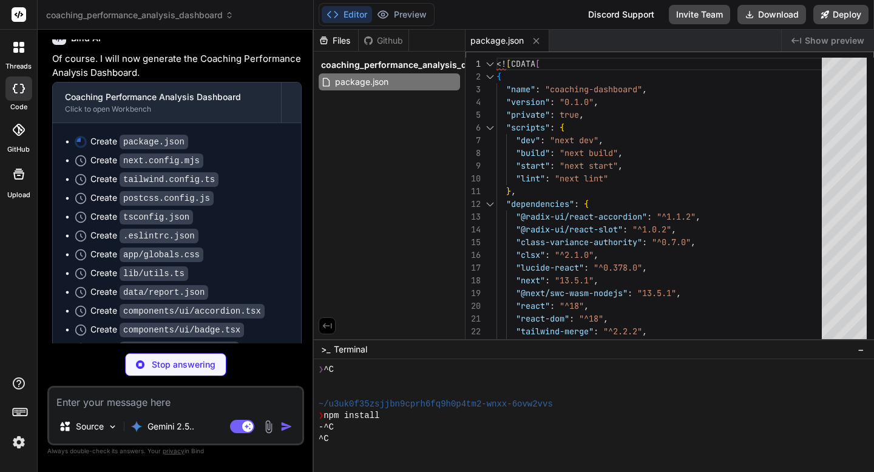
scroll to position [1819, 0]
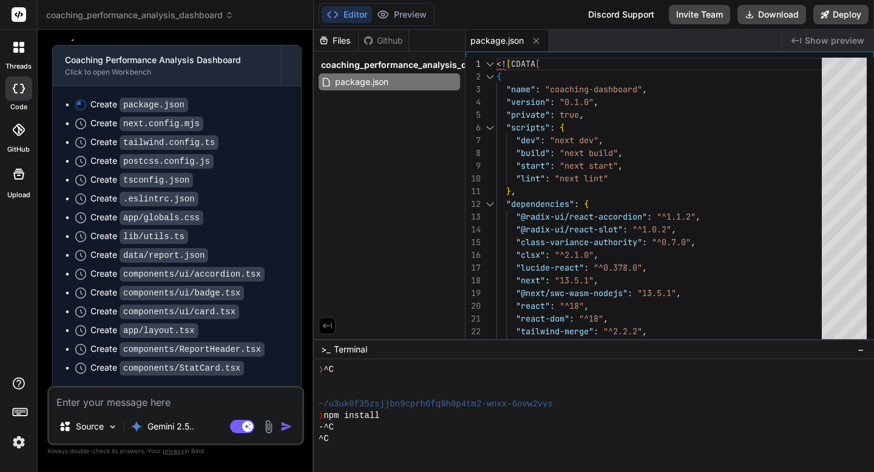
type textarea "x"
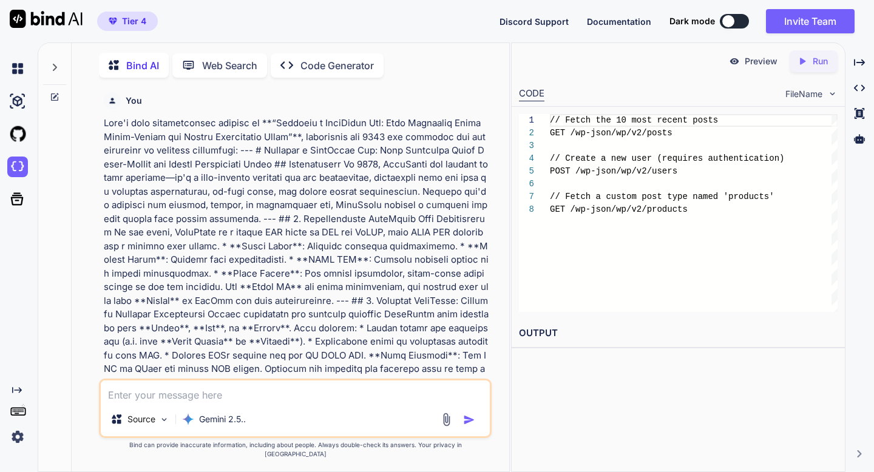
scroll to position [1542, 0]
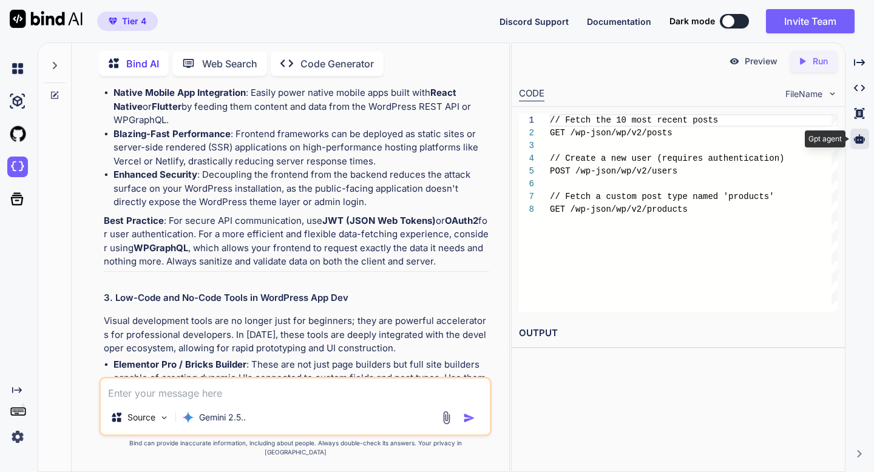
click at [861, 145] on div at bounding box center [860, 139] width 19 height 21
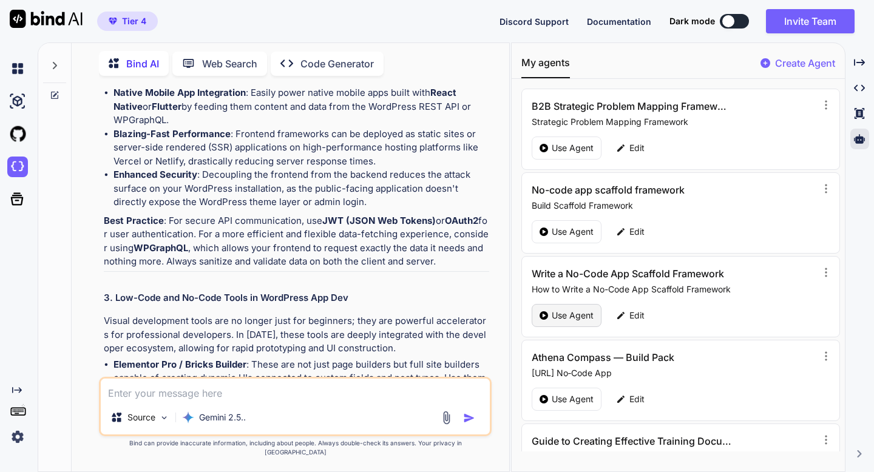
click at [580, 319] on p "Use Agent" at bounding box center [573, 316] width 42 height 12
type textarea "x"
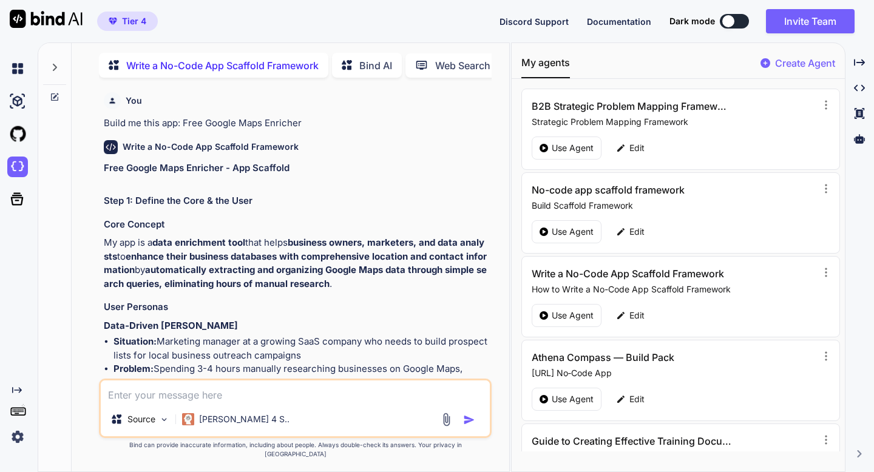
scroll to position [5, 0]
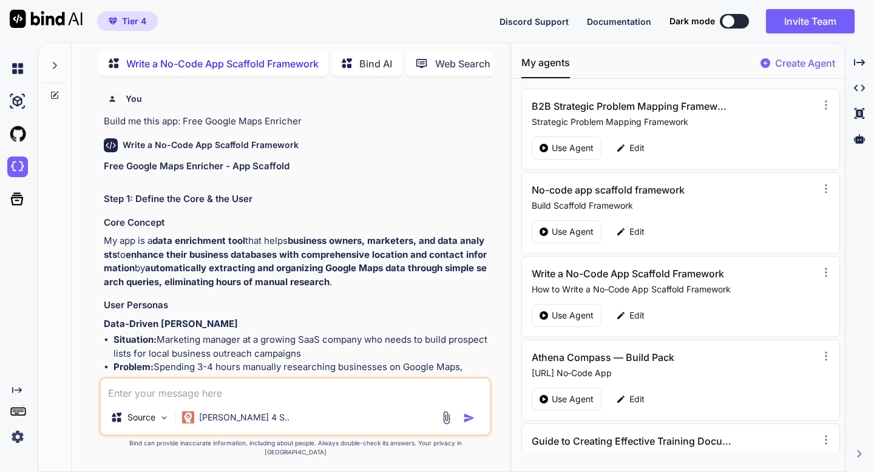
click at [55, 86] on div at bounding box center [54, 70] width 33 height 59
click at [54, 90] on icon at bounding box center [55, 95] width 10 height 10
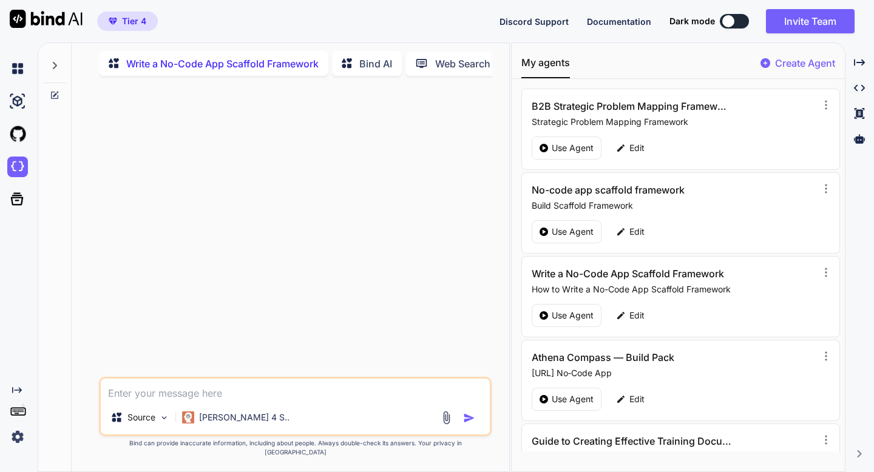
click at [126, 401] on textarea at bounding box center [295, 390] width 389 height 22
paste textarea "Weak Link: Coach Performance Evaluation & Feedback (Internal) Proposed Digital …"
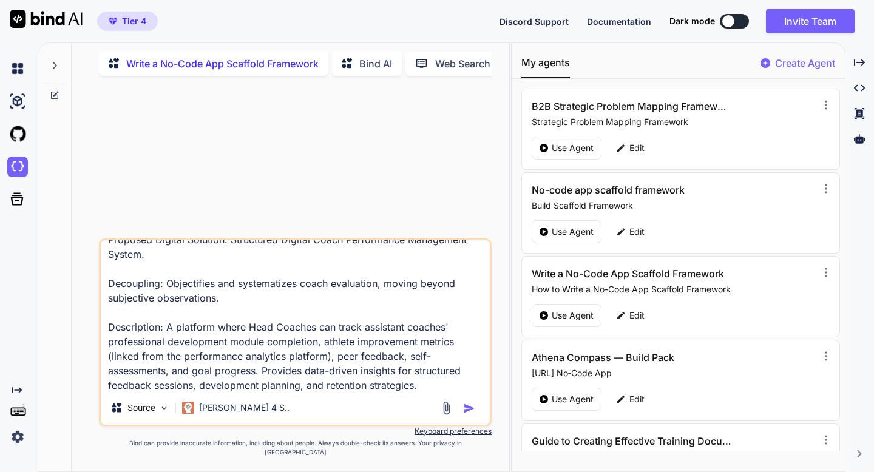
type textarea "Weak Link: Coach Performance Evaluation & Feedback (Internal) Proposed Digital …"
click at [468, 415] on img "button" at bounding box center [469, 409] width 12 height 12
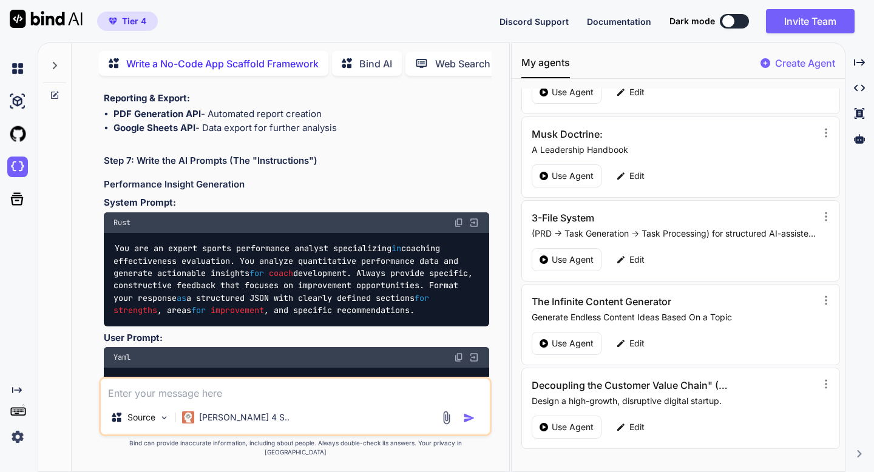
scroll to position [5153, 0]
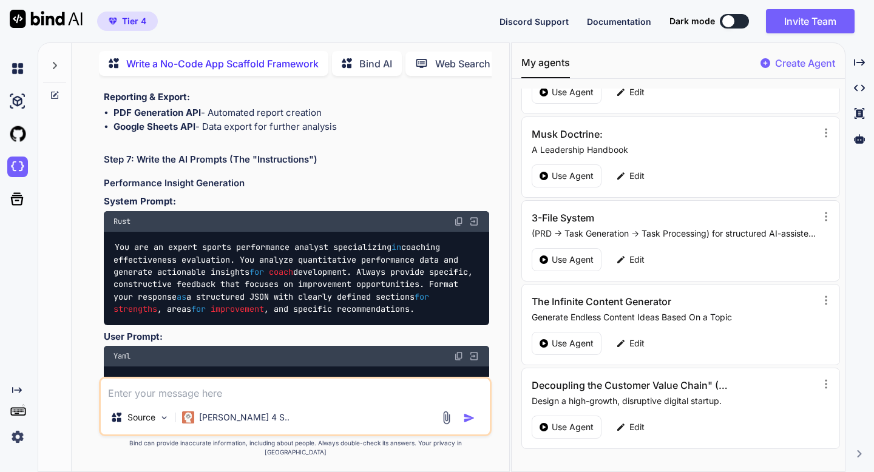
click at [457, 217] on img at bounding box center [459, 222] width 10 height 10
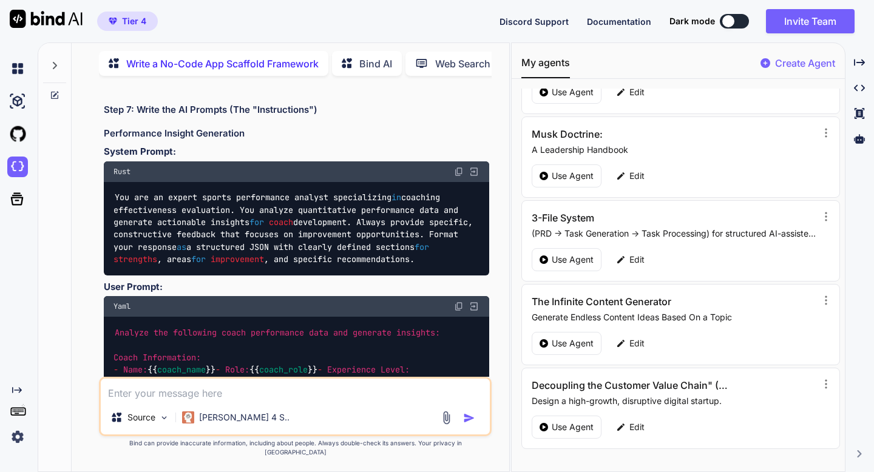
scroll to position [5204, 0]
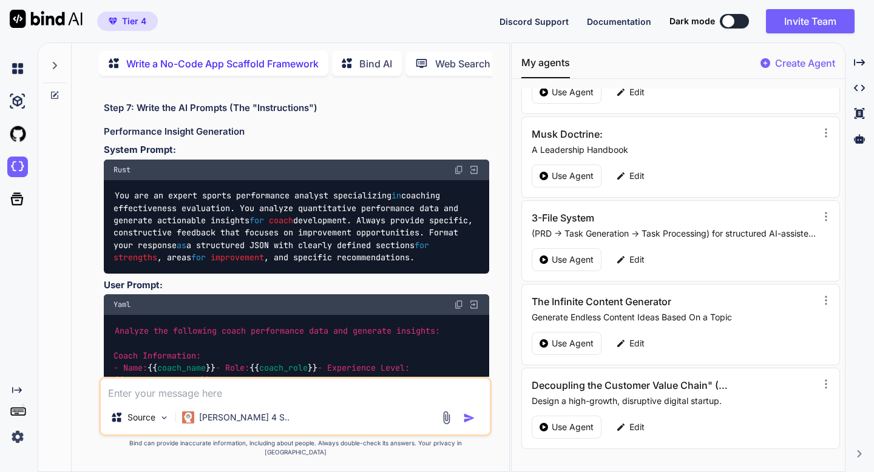
click at [457, 300] on img at bounding box center [459, 305] width 10 height 10
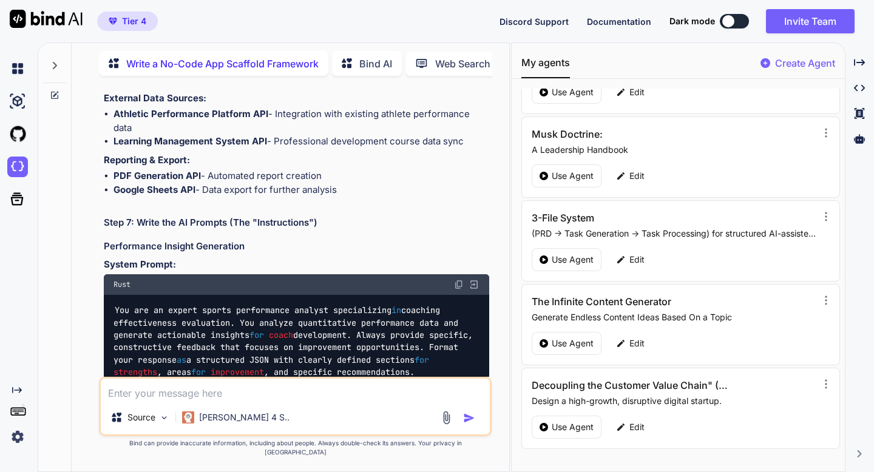
scroll to position [5082, 0]
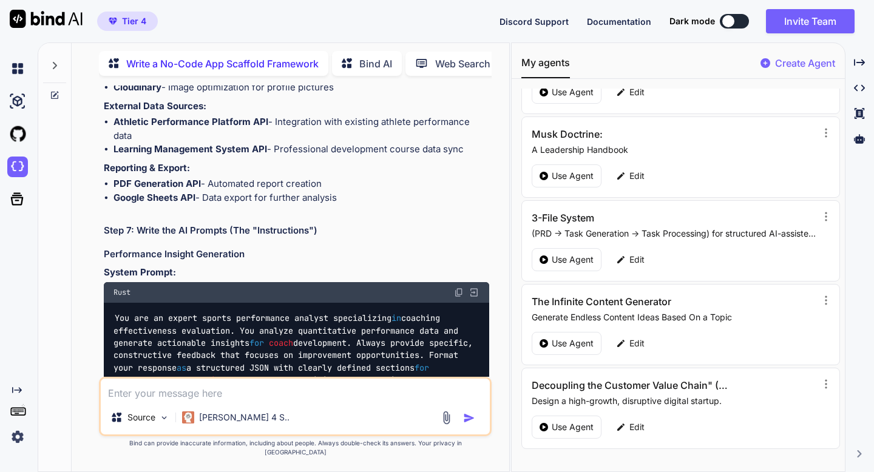
click at [177, 224] on h2 "Step 7: Write the AI Prompts (The "Instructions")" at bounding box center [296, 231] width 385 height 14
copy div "Step 7: Write the AI Prompts (The "Instructions")"
click at [153, 401] on textarea at bounding box center [295, 390] width 389 height 22
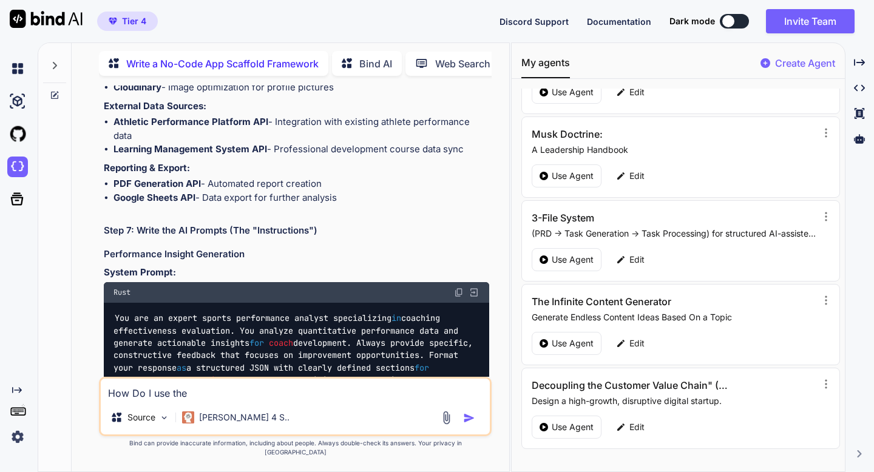
paste textarea "Step 7: Write the AI Prompts (The "Instructions")"
type textarea "How Do I use the Step 7: Write the AI Prompts (The "Instructions")?"
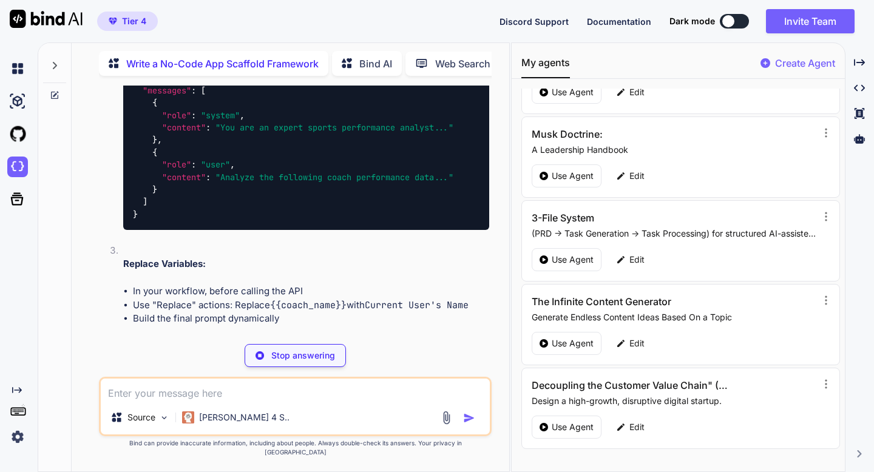
scroll to position [8597, 0]
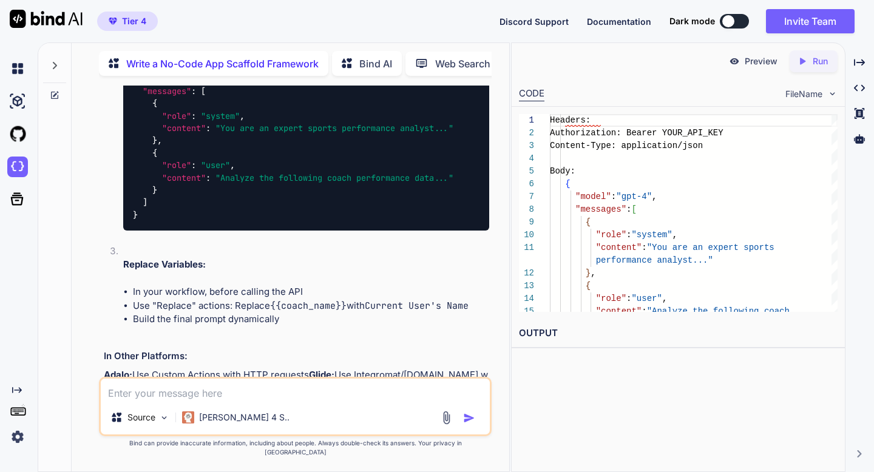
drag, startPoint x: 84, startPoint y: 18, endPoint x: 34, endPoint y: 16, distance: 50.4
click at [34, 16] on div "Tier 4" at bounding box center [79, 21] width 158 height 43
click at [817, 66] on p "Run" at bounding box center [820, 61] width 15 height 12
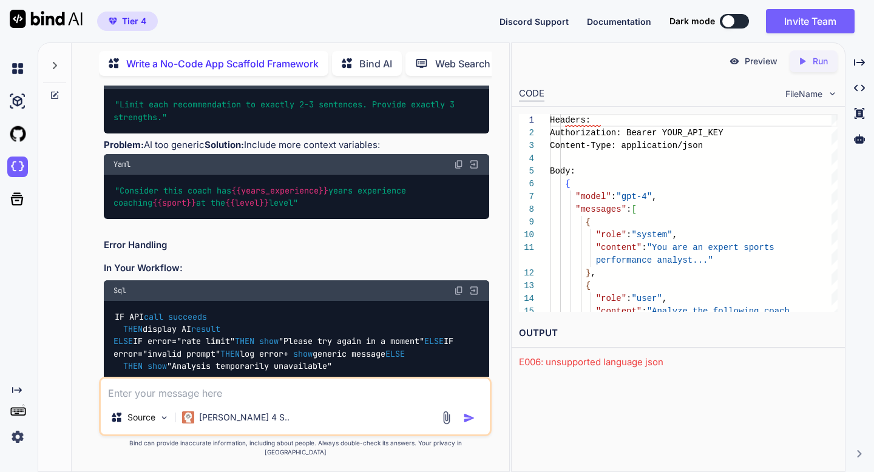
scroll to position [9724, 0]
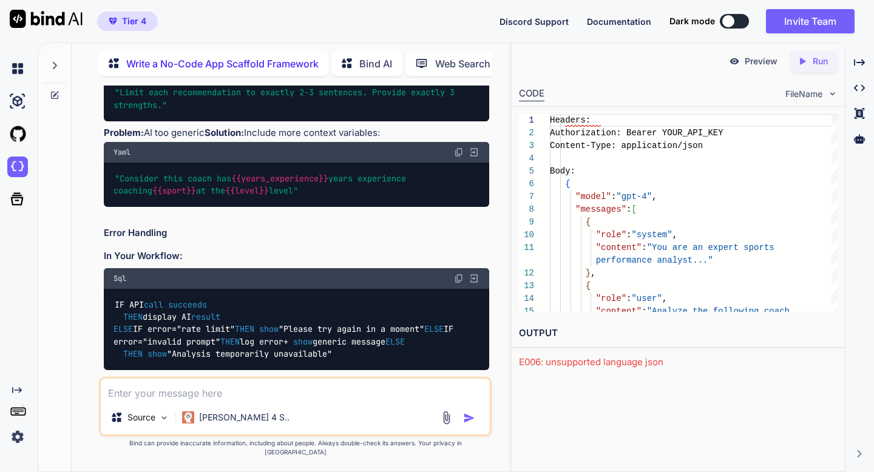
click at [223, 58] on p "Write a No-Code App Scaffold Framework" at bounding box center [222, 63] width 192 height 15
click at [869, 144] on div at bounding box center [860, 139] width 19 height 21
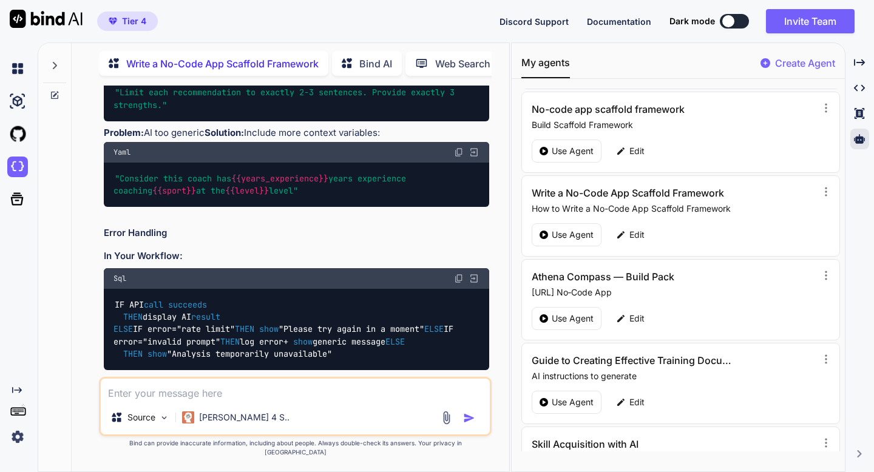
scroll to position [72, 0]
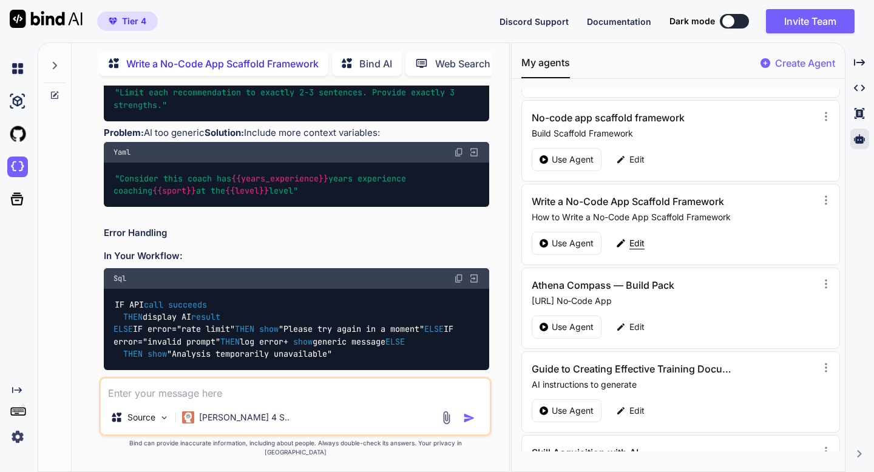
click at [630, 243] on p "Edit" at bounding box center [637, 243] width 15 height 12
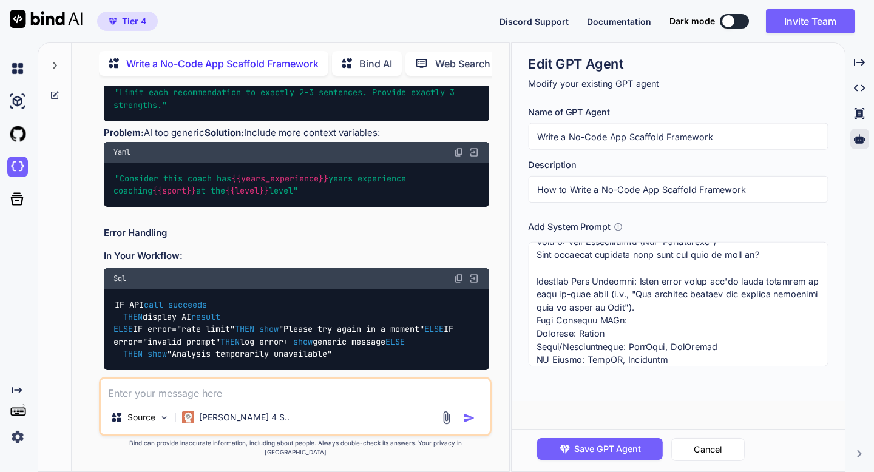
scroll to position [1703, 0]
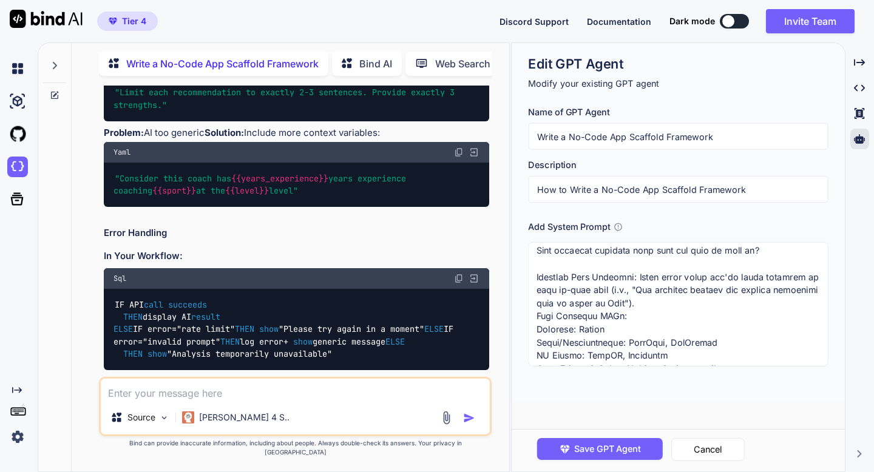
click at [614, 291] on textarea at bounding box center [678, 304] width 300 height 124
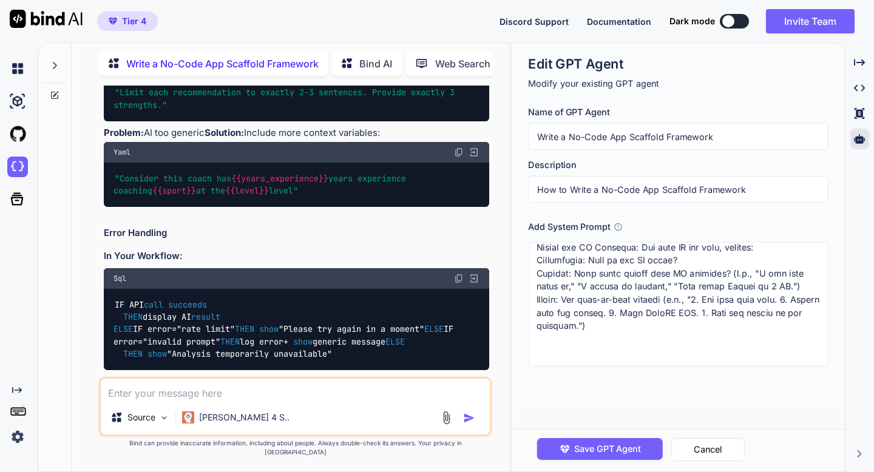
scroll to position [1230, 0]
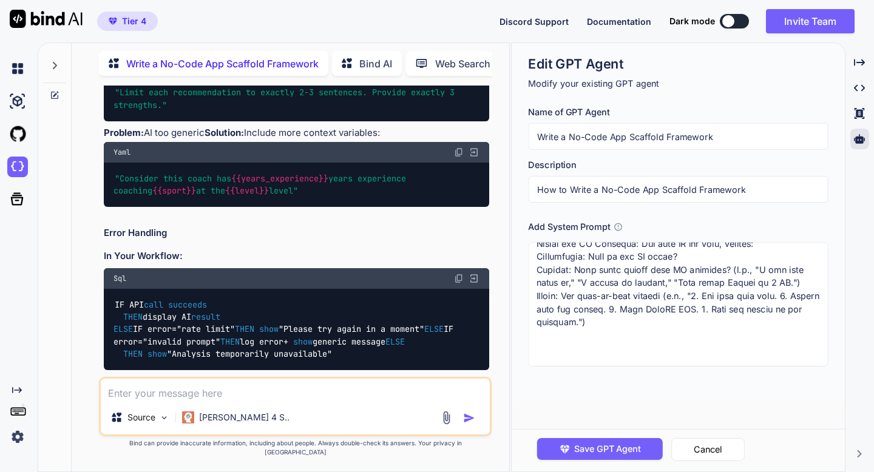
click at [614, 335] on textarea at bounding box center [678, 304] width 300 height 124
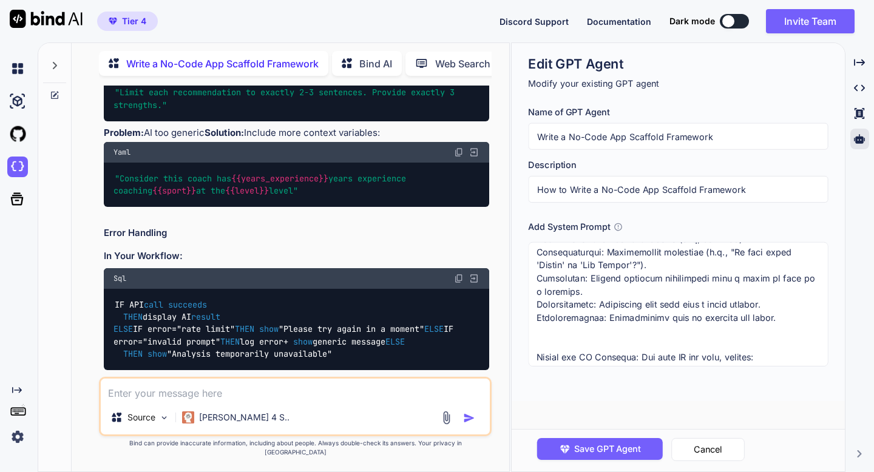
scroll to position [1100, 0]
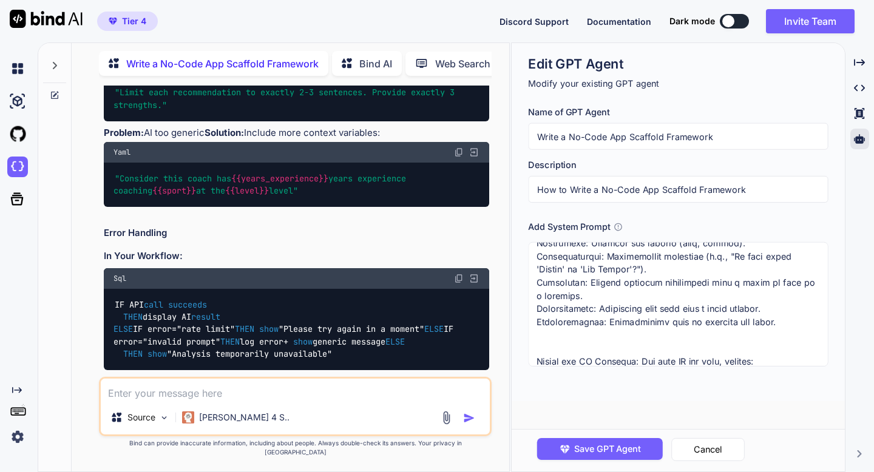
click at [598, 325] on textarea at bounding box center [678, 304] width 300 height 124
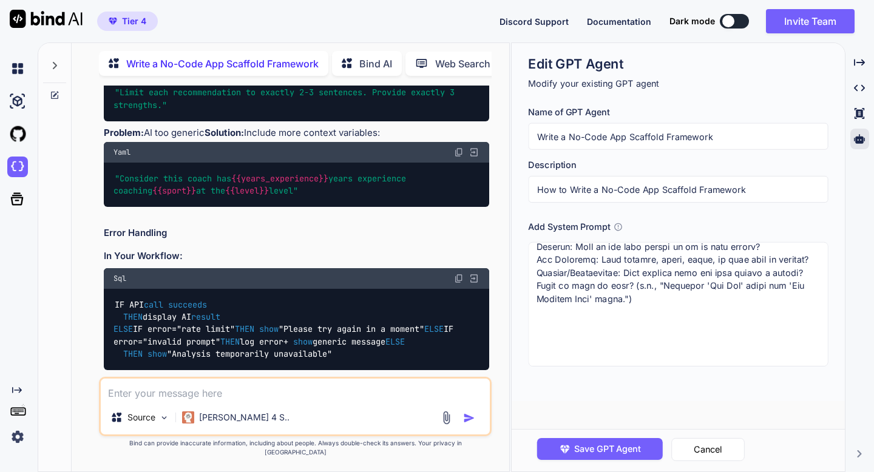
scroll to position [870, 0]
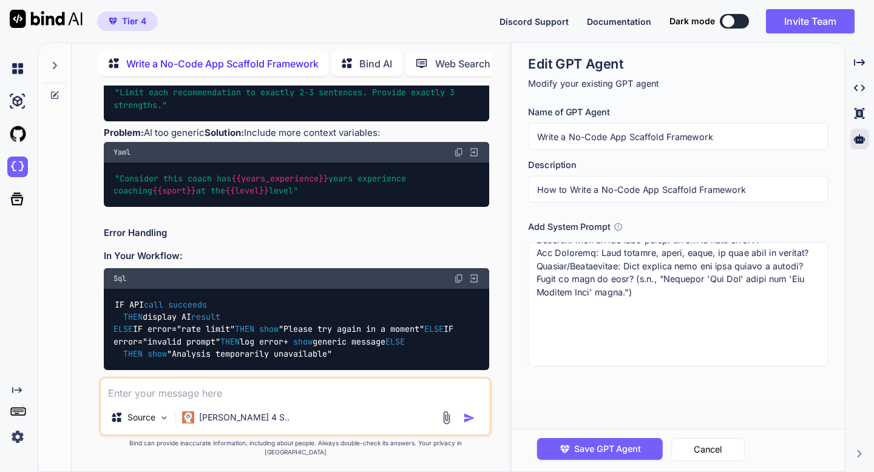
click at [560, 328] on textarea at bounding box center [678, 304] width 300 height 124
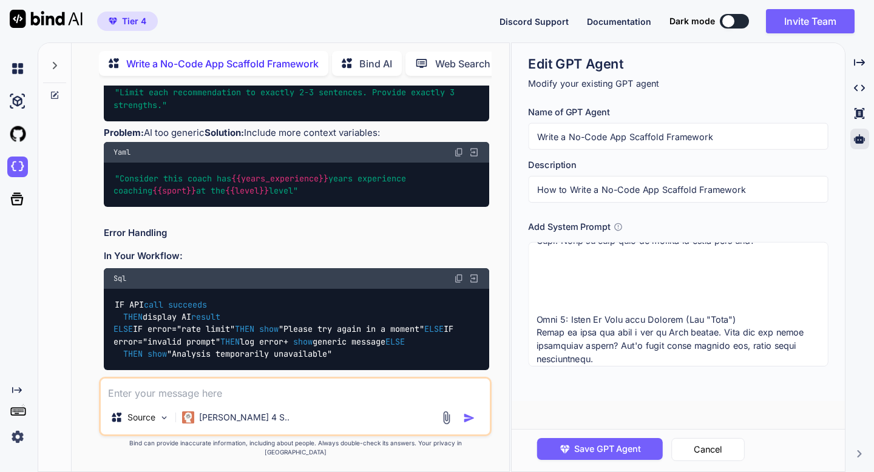
scroll to position [371, 0]
click at [551, 304] on textarea at bounding box center [678, 304] width 300 height 124
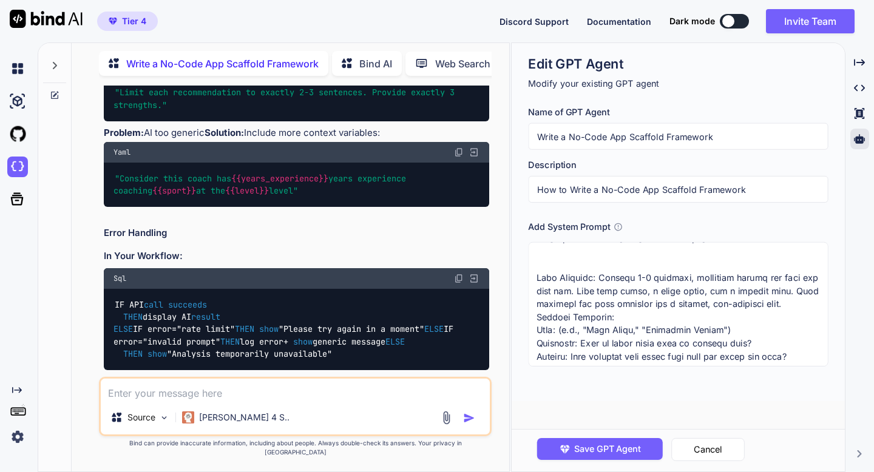
scroll to position [211, 0]
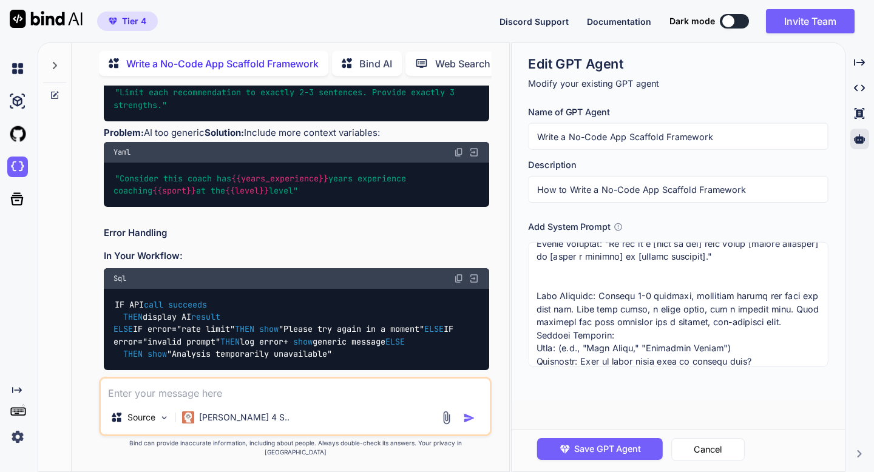
click at [542, 276] on textarea at bounding box center [678, 304] width 300 height 124
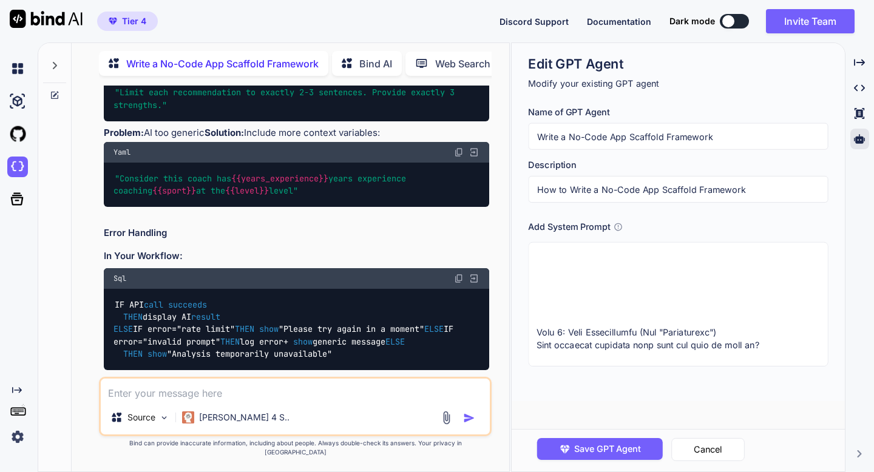
scroll to position [1431, 0]
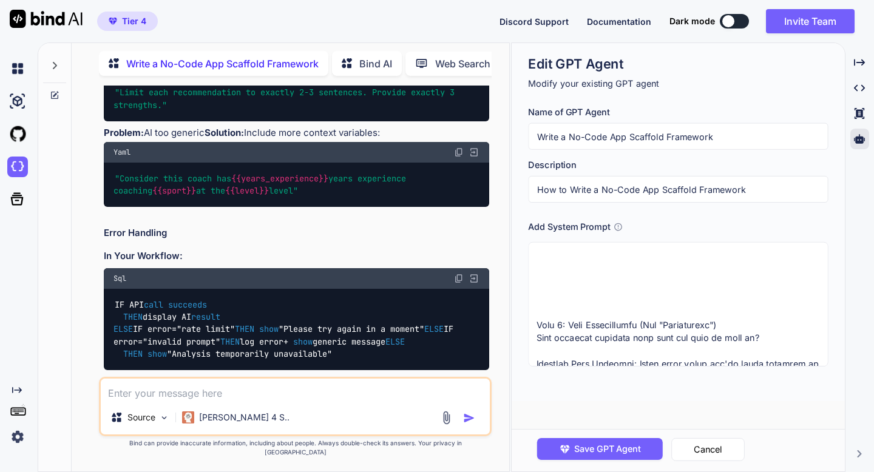
click at [539, 297] on textarea at bounding box center [678, 304] width 300 height 124
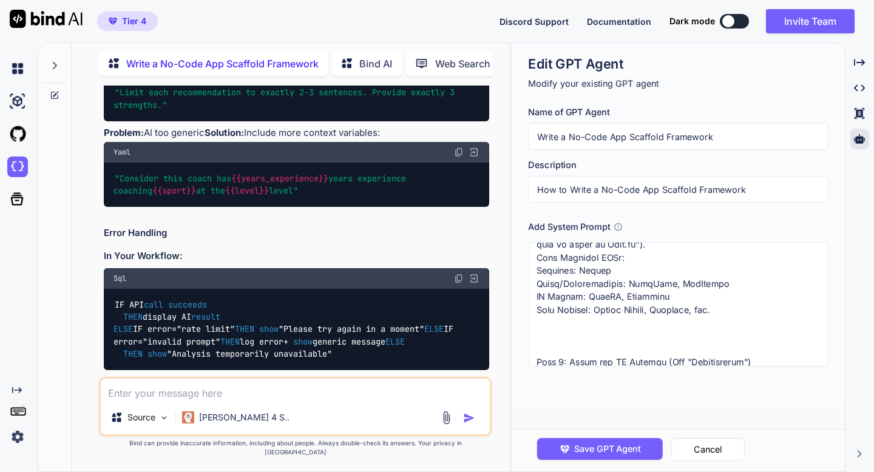
scroll to position [1510, 0]
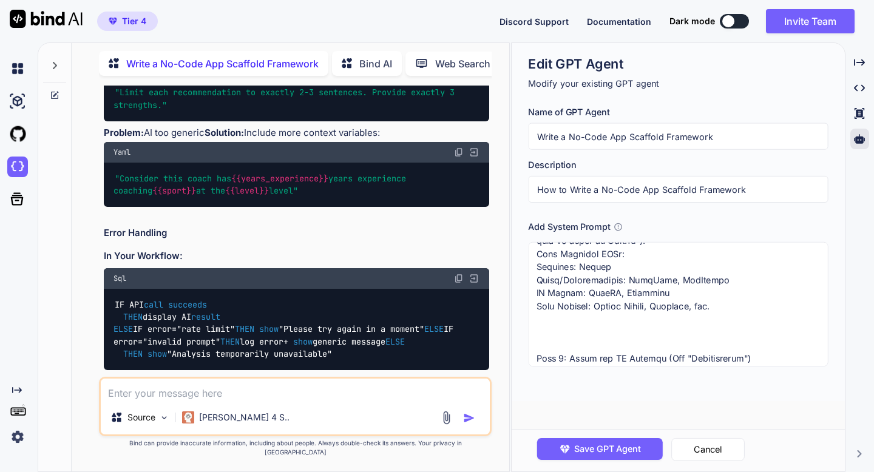
click at [536, 328] on textarea at bounding box center [678, 304] width 300 height 124
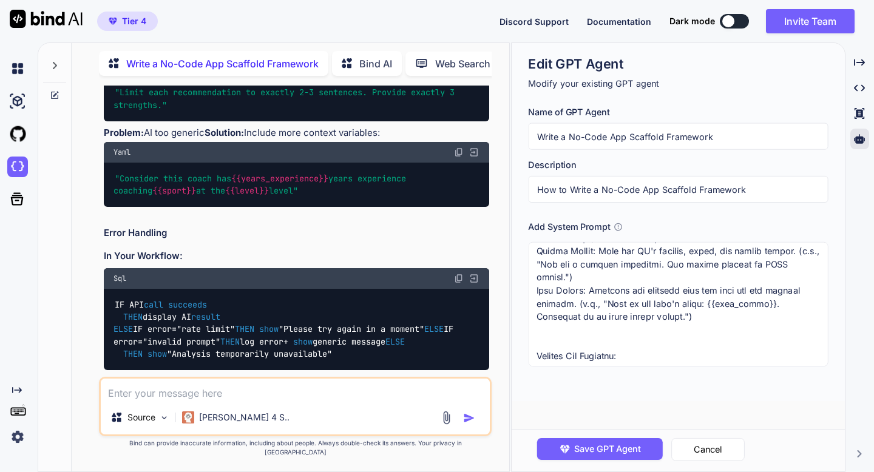
scroll to position [1700, 0]
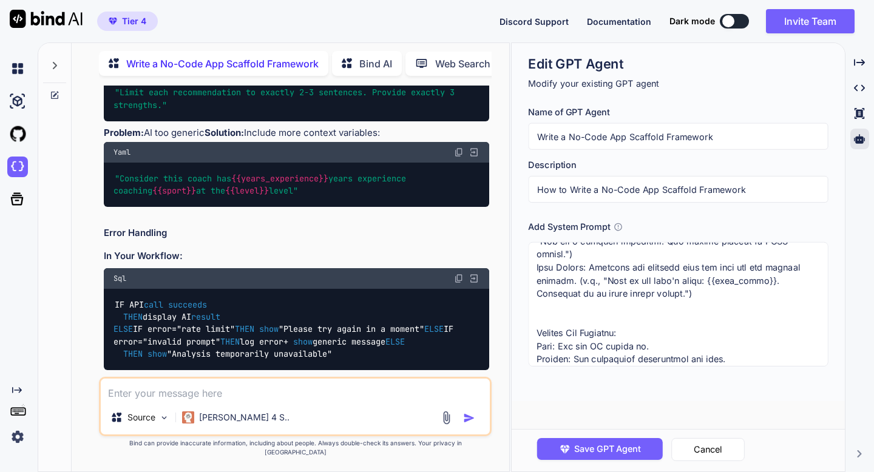
click at [539, 303] on textarea at bounding box center [678, 304] width 300 height 124
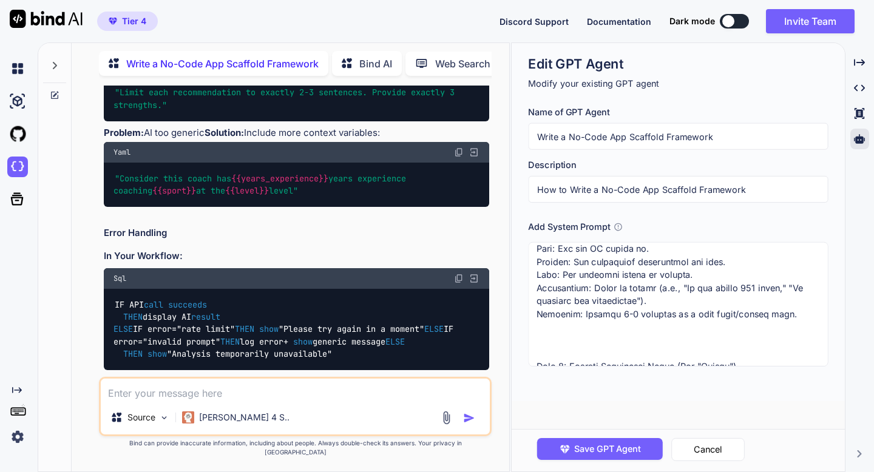
scroll to position [1810, 0]
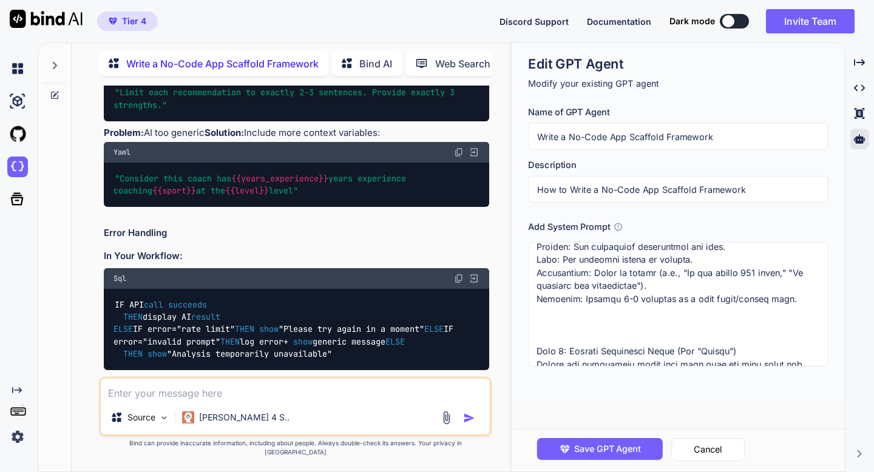
click at [540, 325] on textarea at bounding box center [678, 304] width 300 height 124
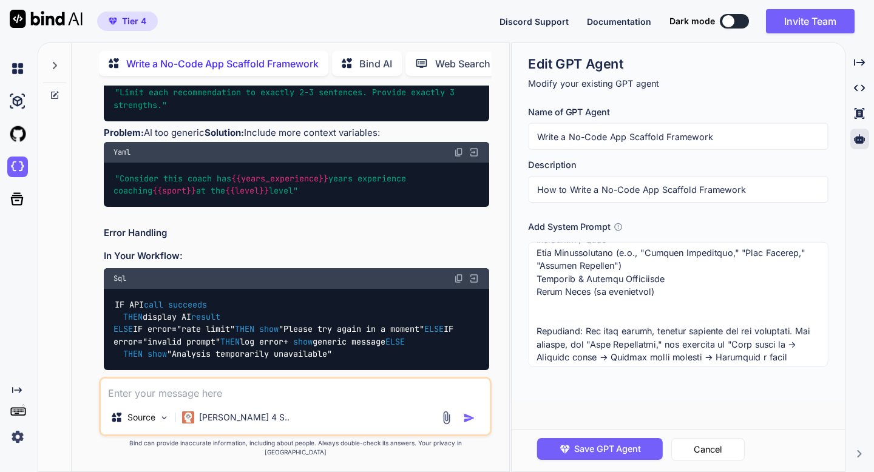
scroll to position [502, 0]
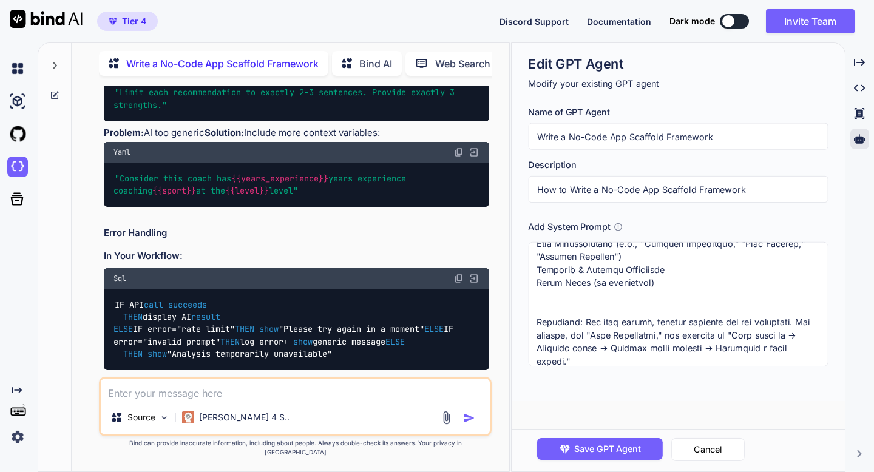
click at [587, 306] on textarea at bounding box center [678, 304] width 300 height 124
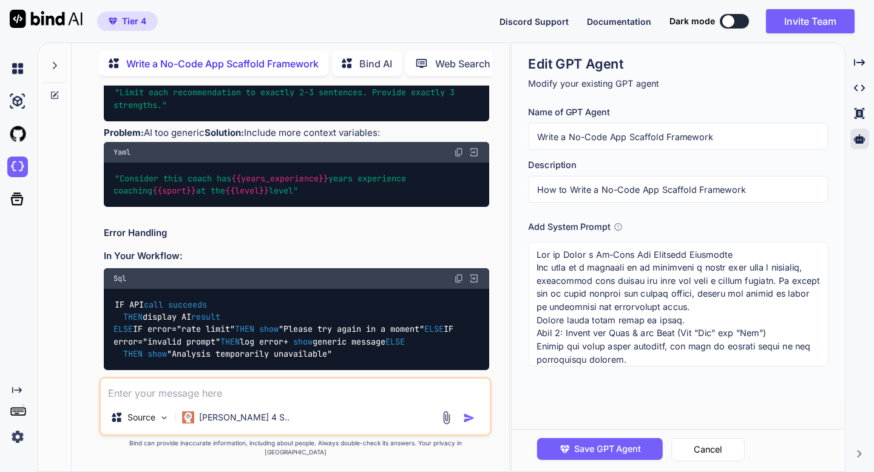
scroll to position [0, 0]
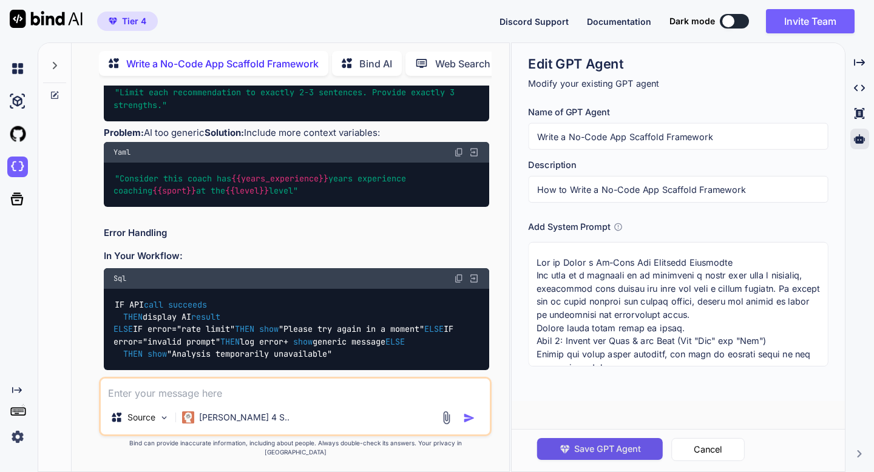
type textarea "How to Write a No-Code App Scaffold Framework The goal of a scaffold is to tran…"
click at [570, 444] on icon "button" at bounding box center [565, 449] width 12 height 12
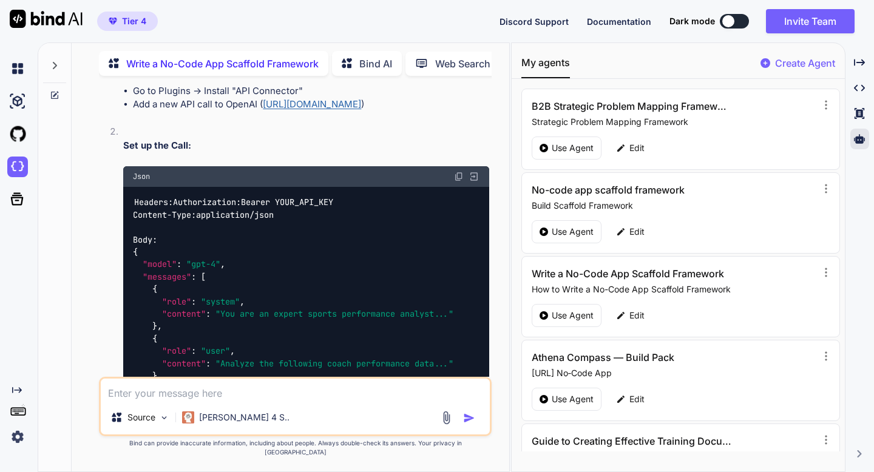
scroll to position [8382, 0]
